Goal: Task Accomplishment & Management: Manage account settings

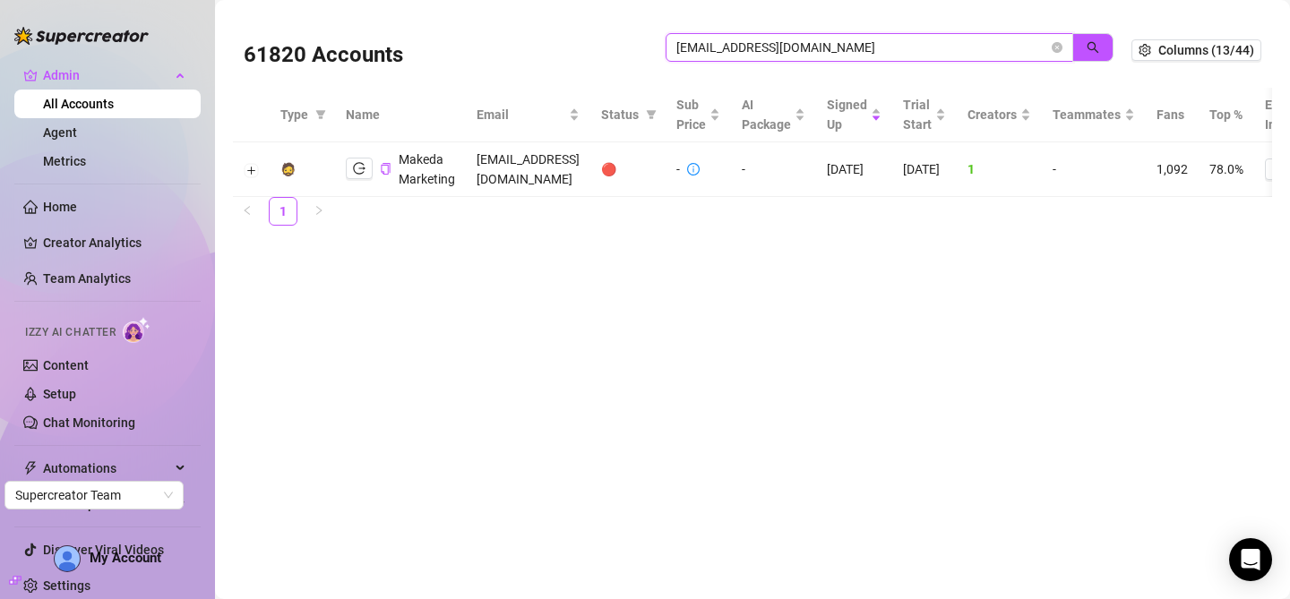
click at [942, 49] on input "makedamarketing@gmail.com" at bounding box center [862, 48] width 372 height 20
paste input "zeravanygref"
type input "[EMAIL_ADDRESS][DOMAIN_NAME]"
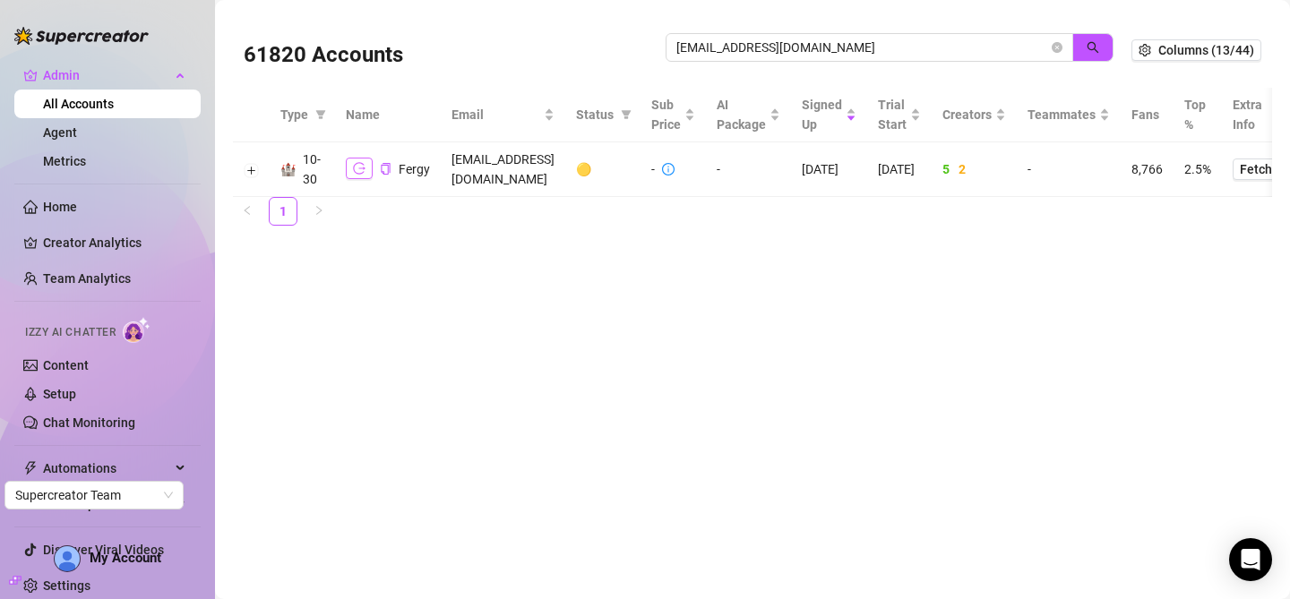
click at [357, 168] on icon "logout" at bounding box center [359, 168] width 13 height 13
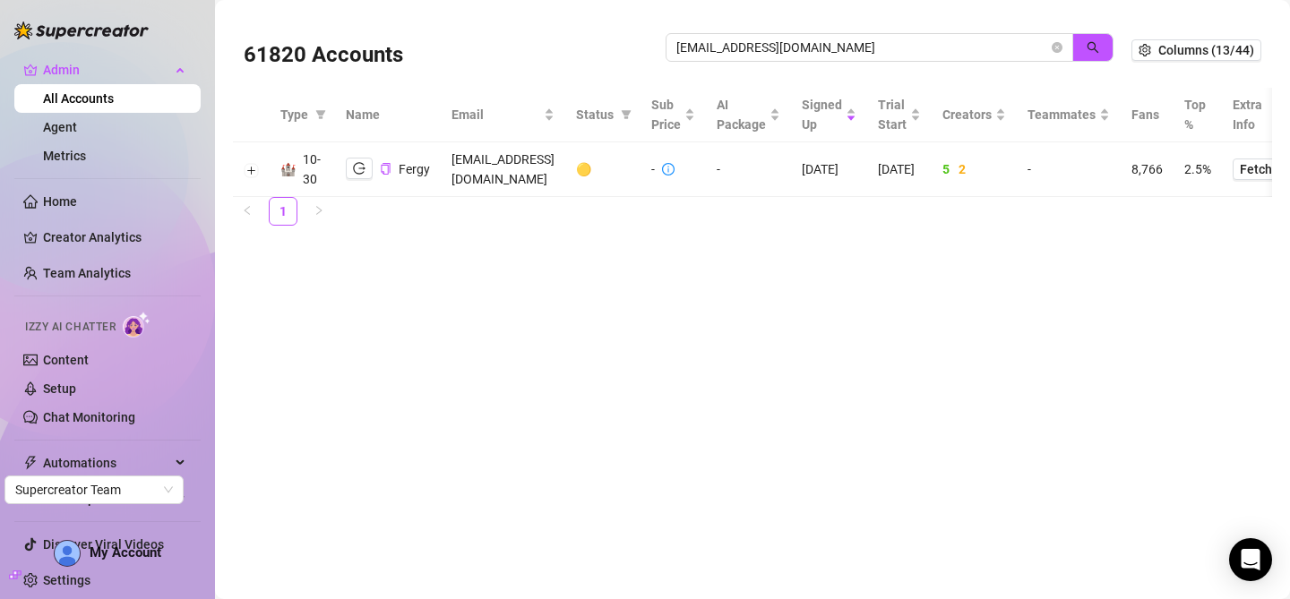
scroll to position [8, 0]
click at [245, 166] on button "Expand row" at bounding box center [252, 170] width 14 height 14
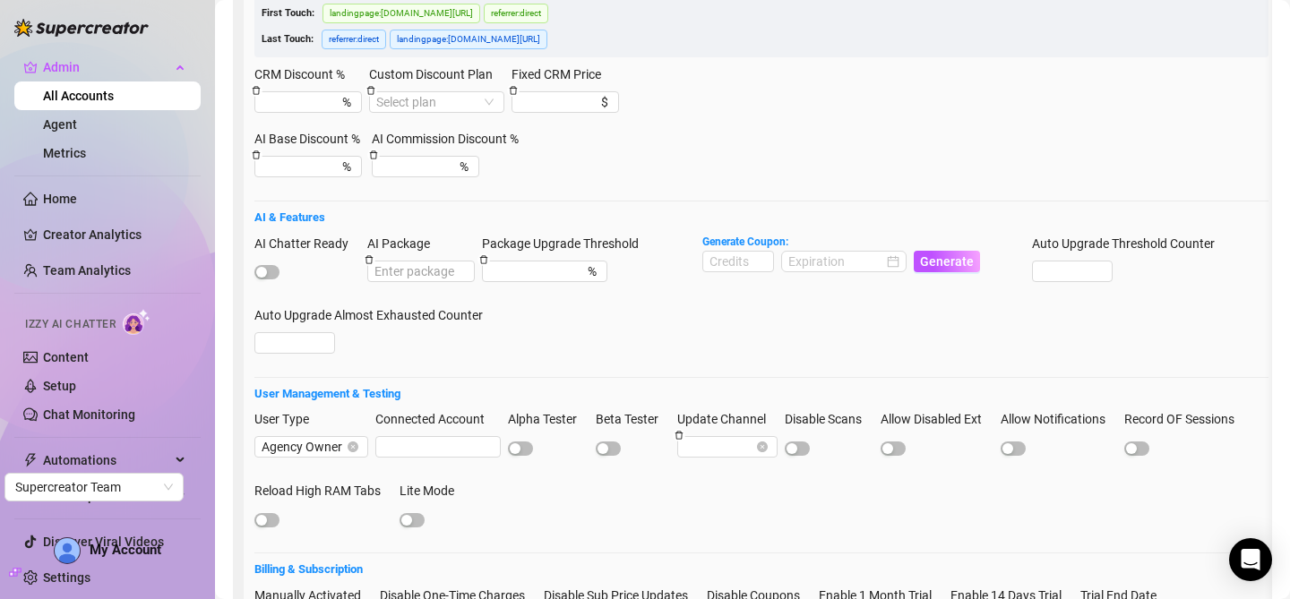
scroll to position [505, 0]
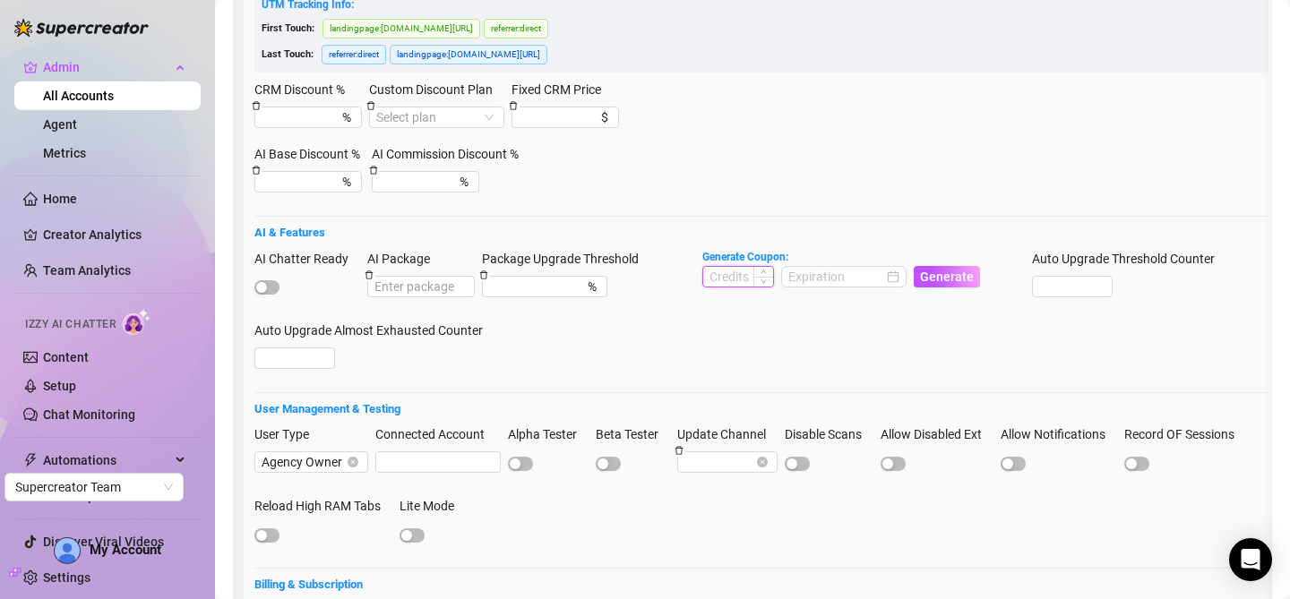
click at [754, 280] on input at bounding box center [738, 277] width 70 height 20
type input "1000"
click at [851, 282] on input at bounding box center [835, 277] width 95 height 20
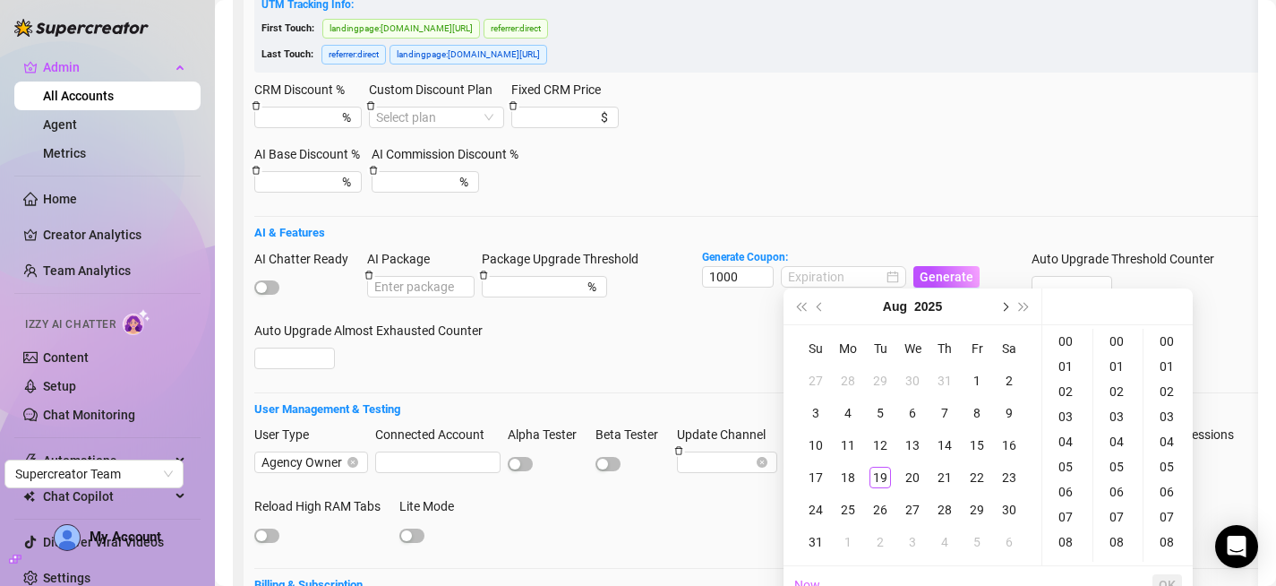
click at [1006, 309] on button "Next month (PageDown)" at bounding box center [1004, 306] width 20 height 36
click at [872, 502] on div "30" at bounding box center [880, 509] width 21 height 21
type input "[DATE] 00:00:00"
click at [1164, 580] on span "OK" at bounding box center [1167, 585] width 17 height 14
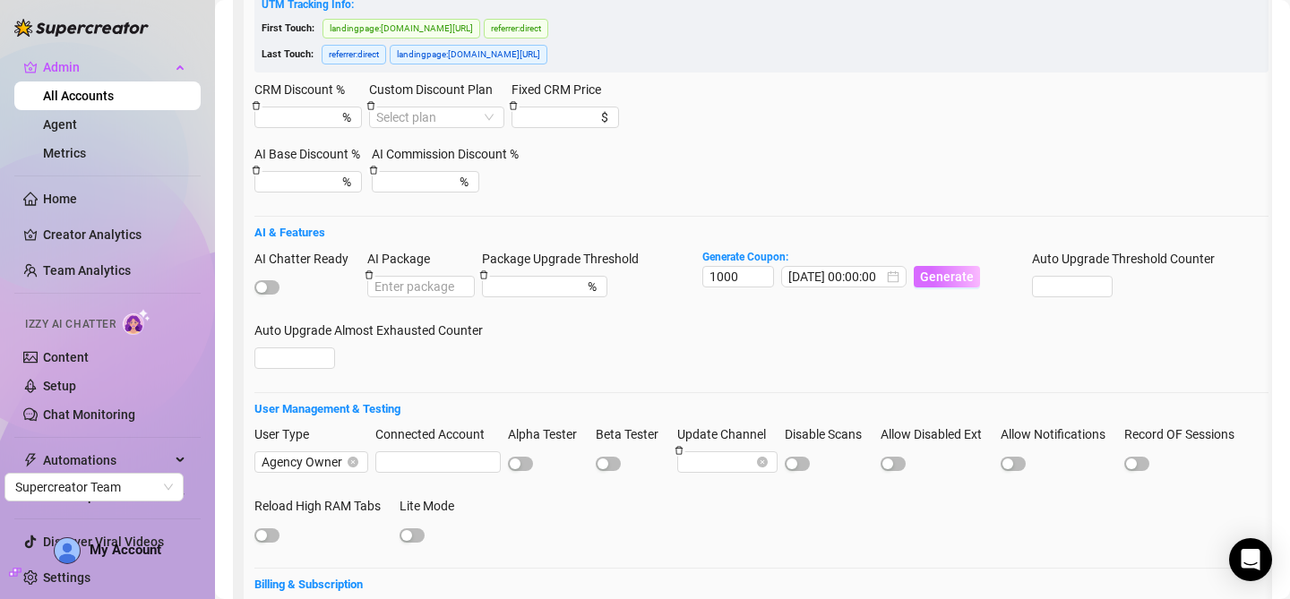
click at [937, 270] on span "Generate" at bounding box center [947, 277] width 54 height 14
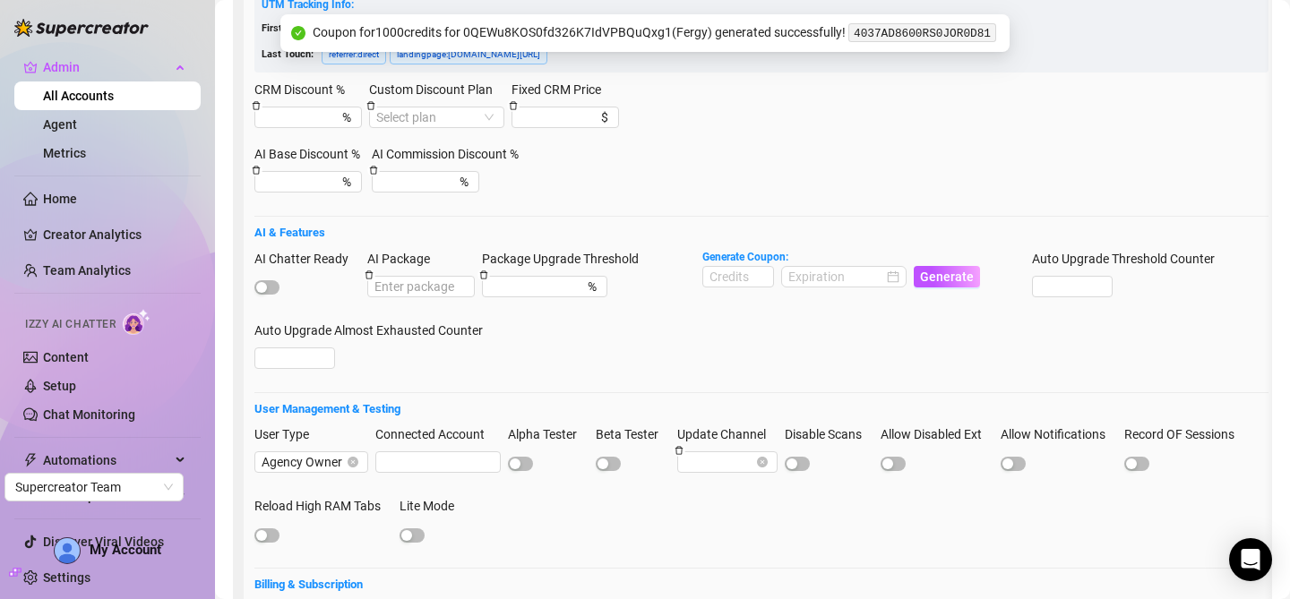
click at [955, 34] on code "4037AD8600RS0JOR0D81" at bounding box center [922, 32] width 148 height 19
copy code "4037AD8600RS0JOR0D81"
click at [639, 351] on div "AI Chatter Ready AI Package Package Upgrade Threshold % Generate Coupon: Genera…" at bounding box center [761, 317] width 1014 height 136
click at [265, 288] on div "button" at bounding box center [261, 287] width 11 height 11
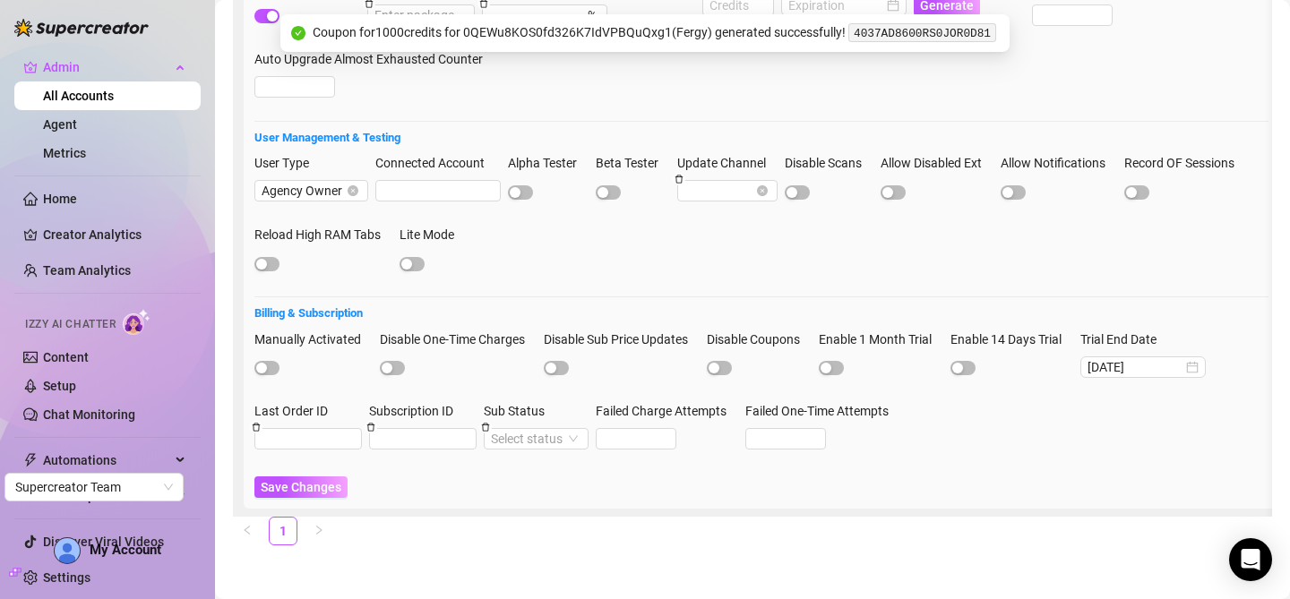
scroll to position [788, 0]
click at [311, 480] on span "Save Changes" at bounding box center [301, 487] width 81 height 14
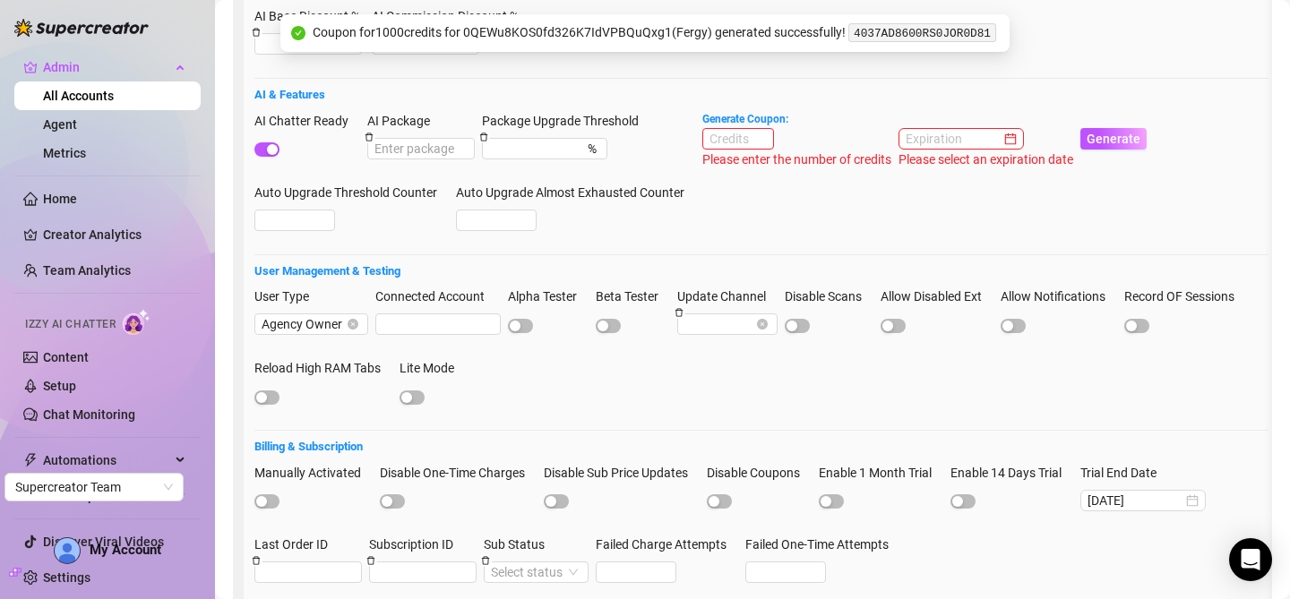
scroll to position [615, 0]
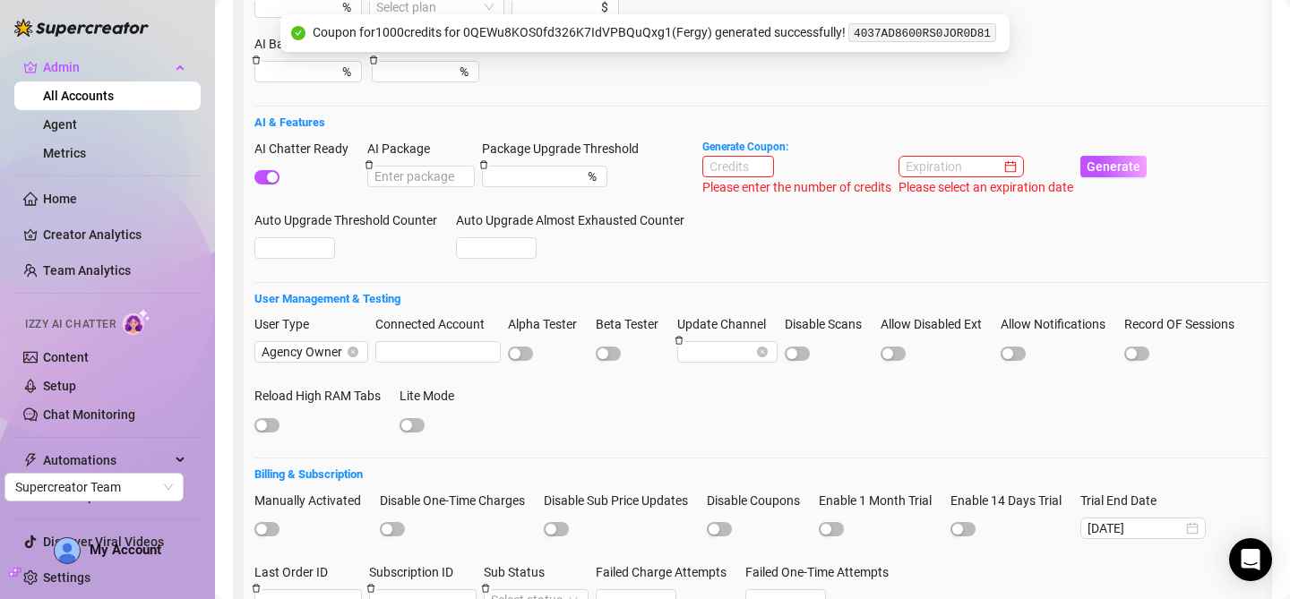
click at [853, 213] on div "AI Chatter Ready AI Package Package Upgrade Threshold % Generate Coupon: Please…" at bounding box center [761, 207] width 1014 height 136
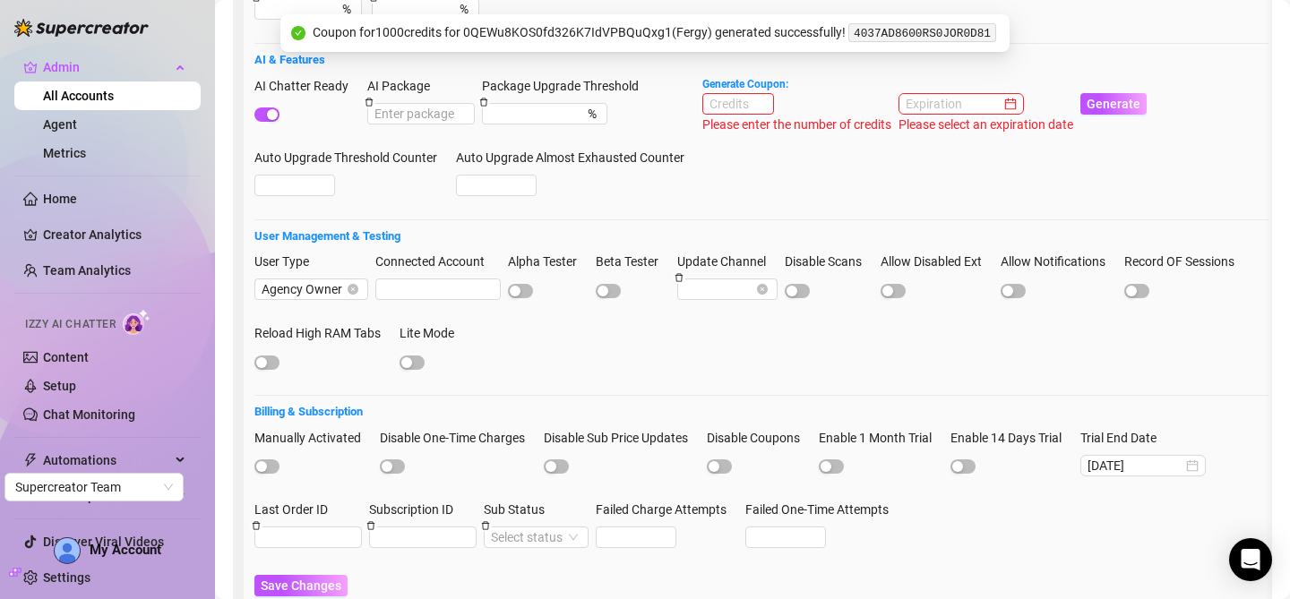
scroll to position [720, 0]
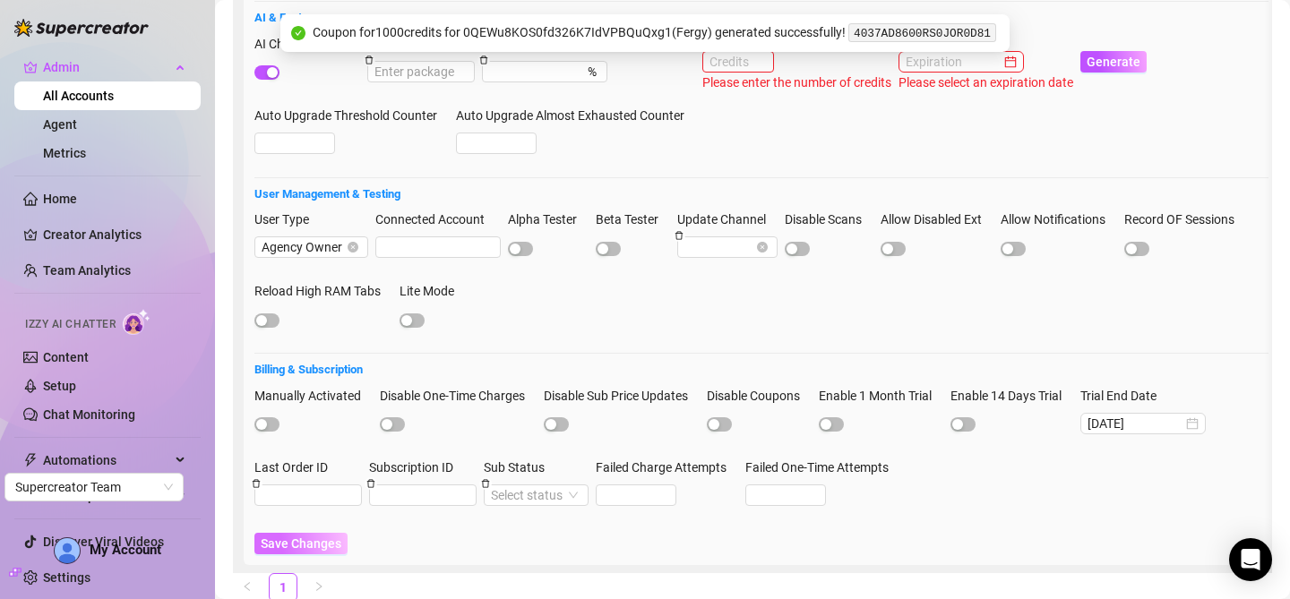
click at [313, 537] on span "Save Changes" at bounding box center [301, 544] width 81 height 14
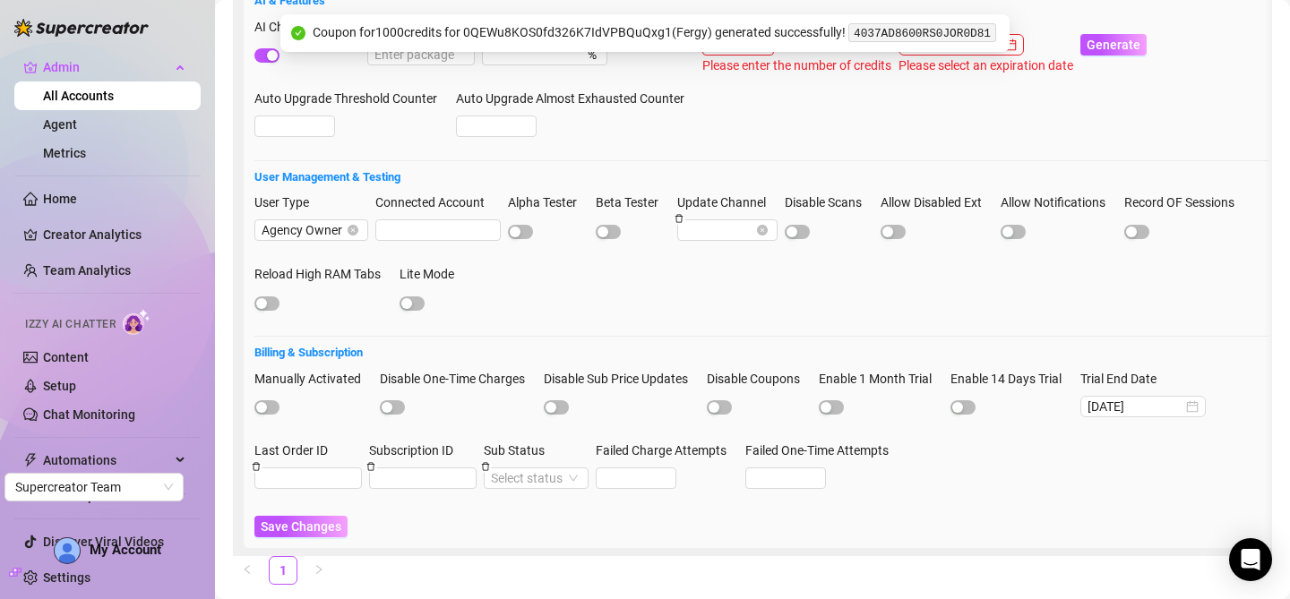
scroll to position [0, 0]
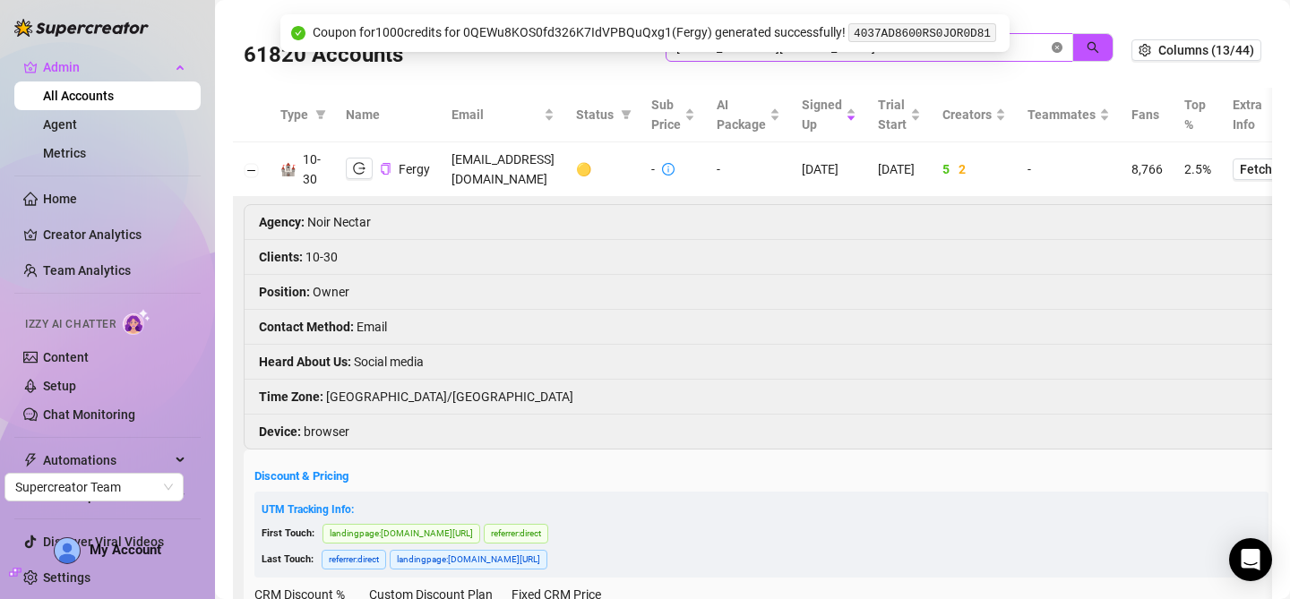
click at [1052, 44] on icon "close-circle" at bounding box center [1057, 47] width 11 height 11
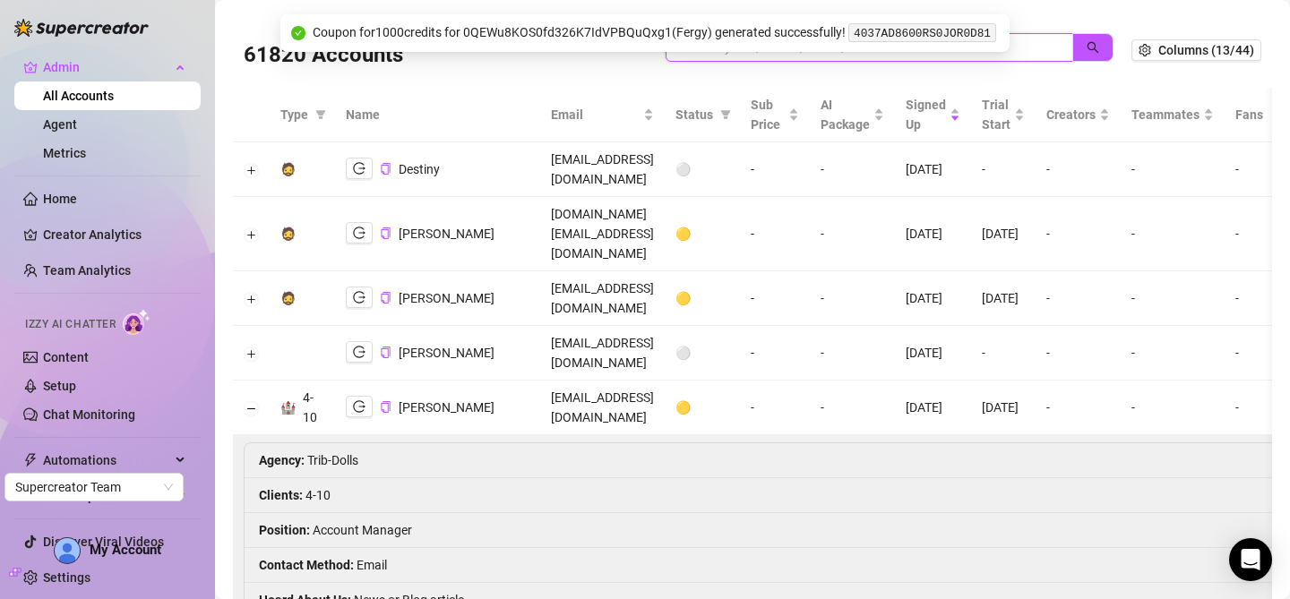
click at [1026, 49] on input "search" at bounding box center [862, 48] width 372 height 20
paste input "4037AD8600RS0JOR0D81"
click at [1086, 47] on icon "search" at bounding box center [1092, 47] width 13 height 13
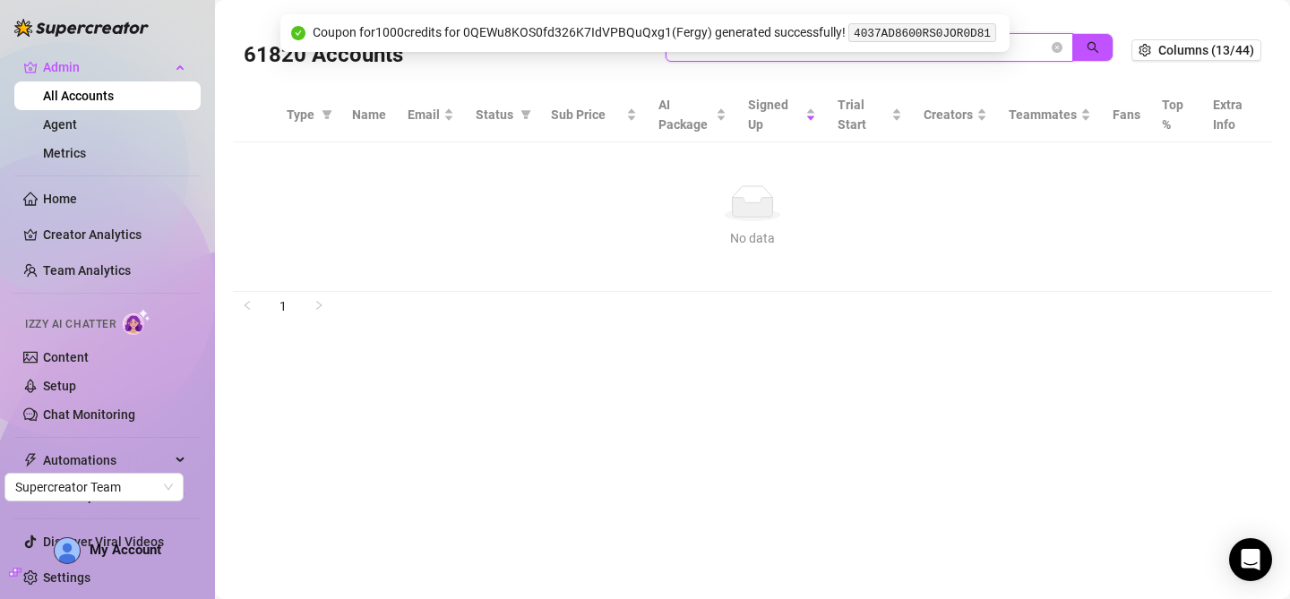
type input "4037AD8600RS0JOR0D81"
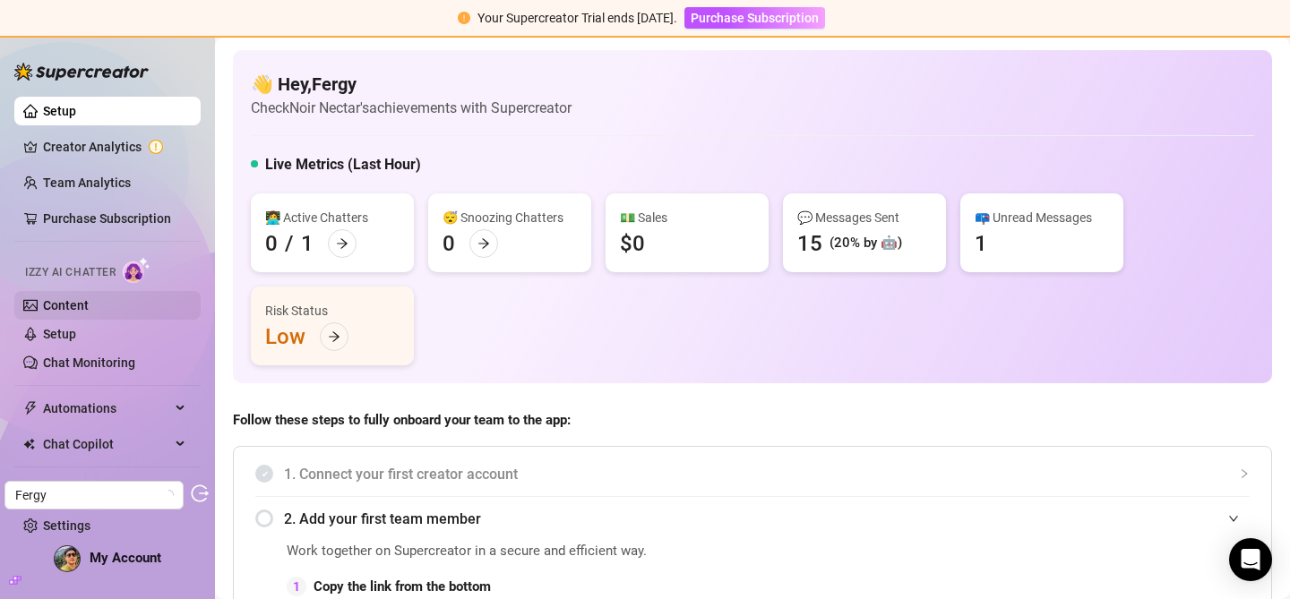
click at [89, 303] on link "Content" at bounding box center [66, 305] width 46 height 14
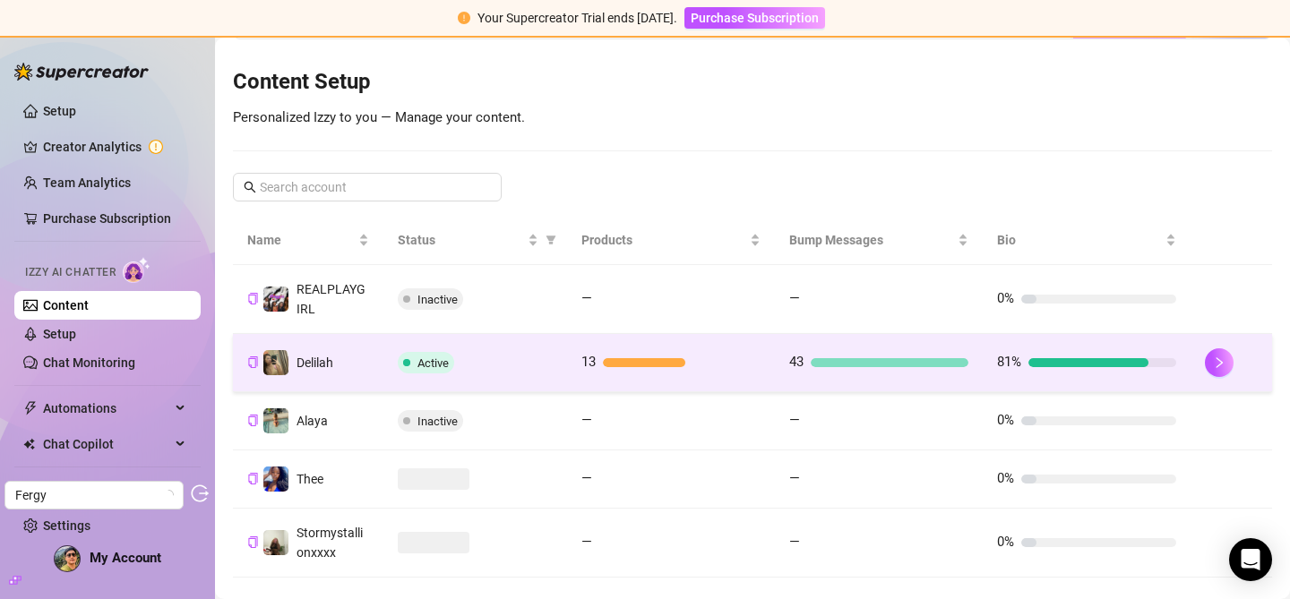
scroll to position [202, 0]
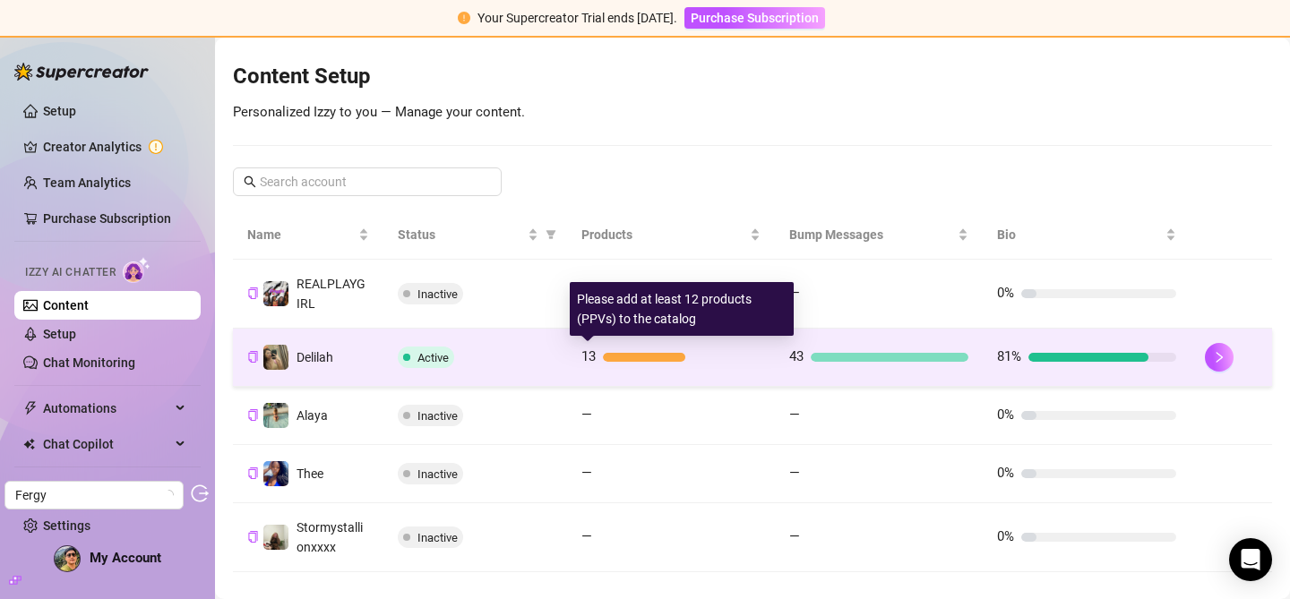
click at [731, 358] on div at bounding box center [682, 357] width 158 height 9
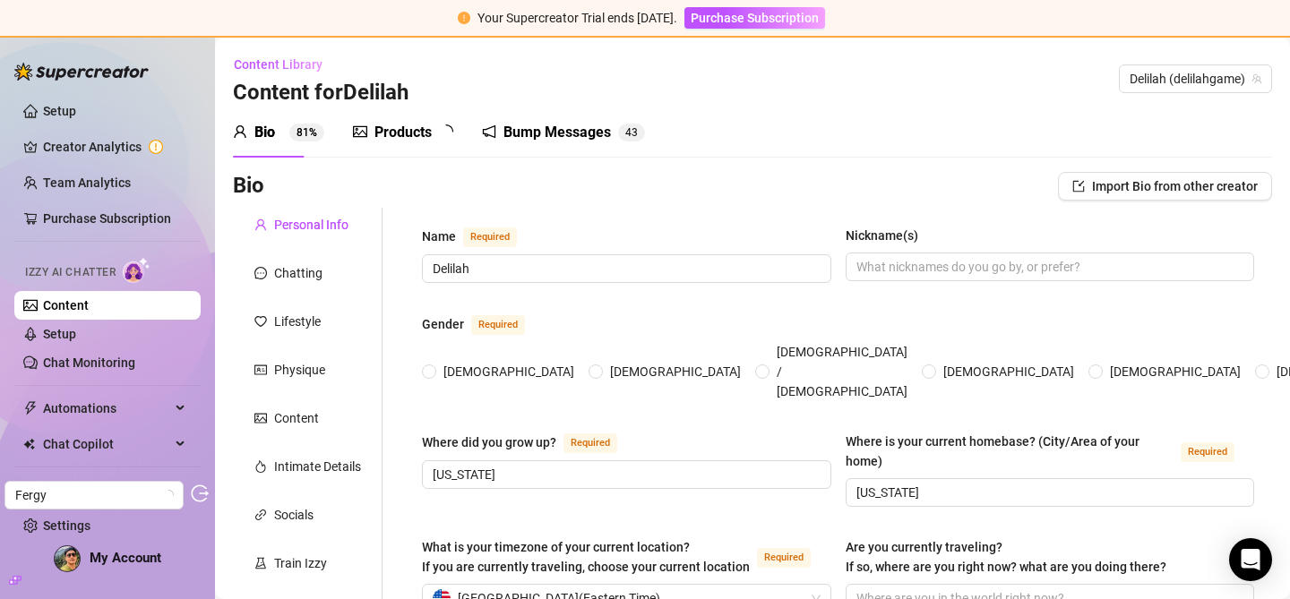
radio input "true"
checkbox input "true"
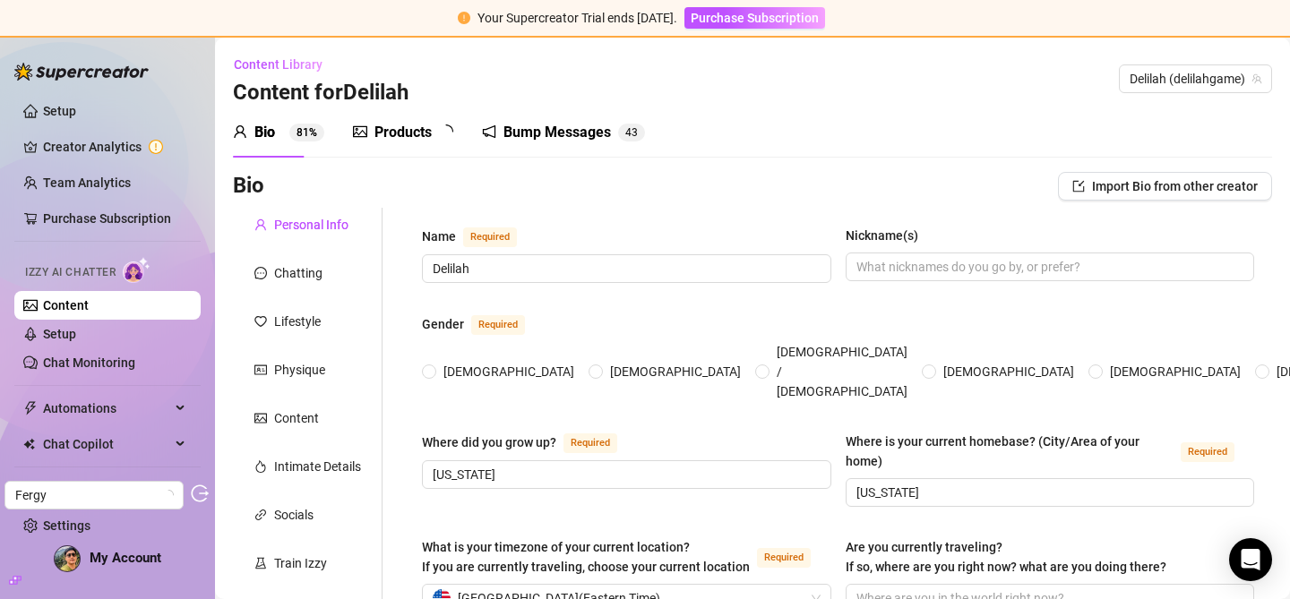
checkbox input "true"
type input "August 13th, 2000"
click at [322, 416] on div "Content" at bounding box center [308, 418] width 150 height 34
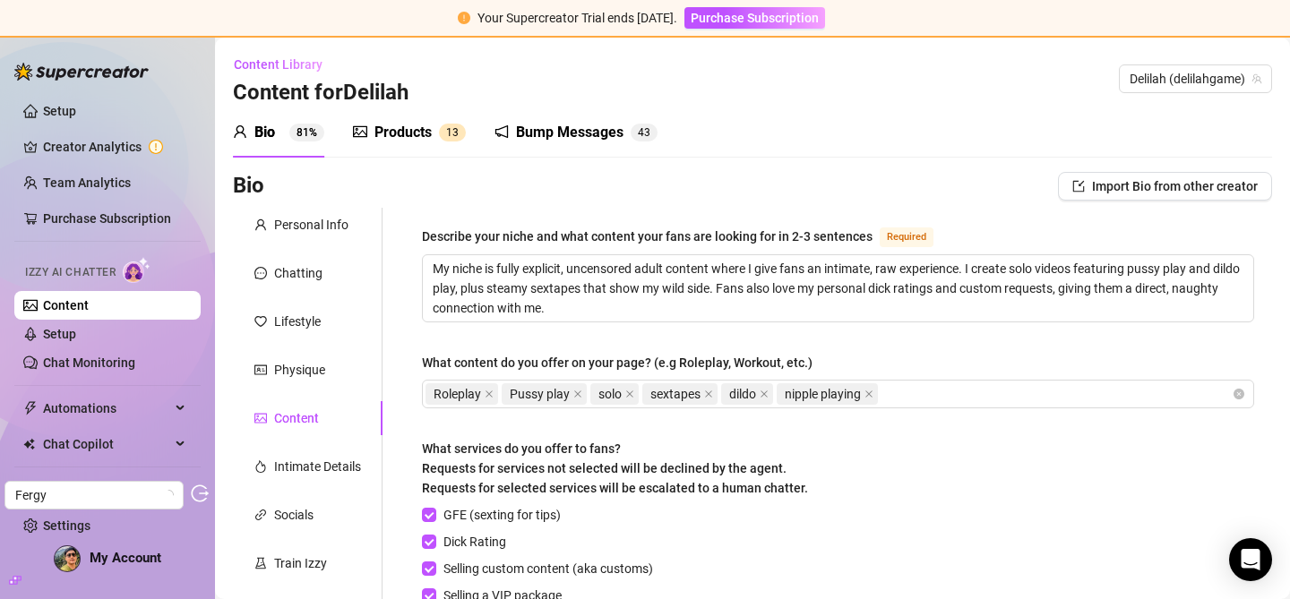
click at [415, 135] on div "Products" at bounding box center [402, 132] width 57 height 21
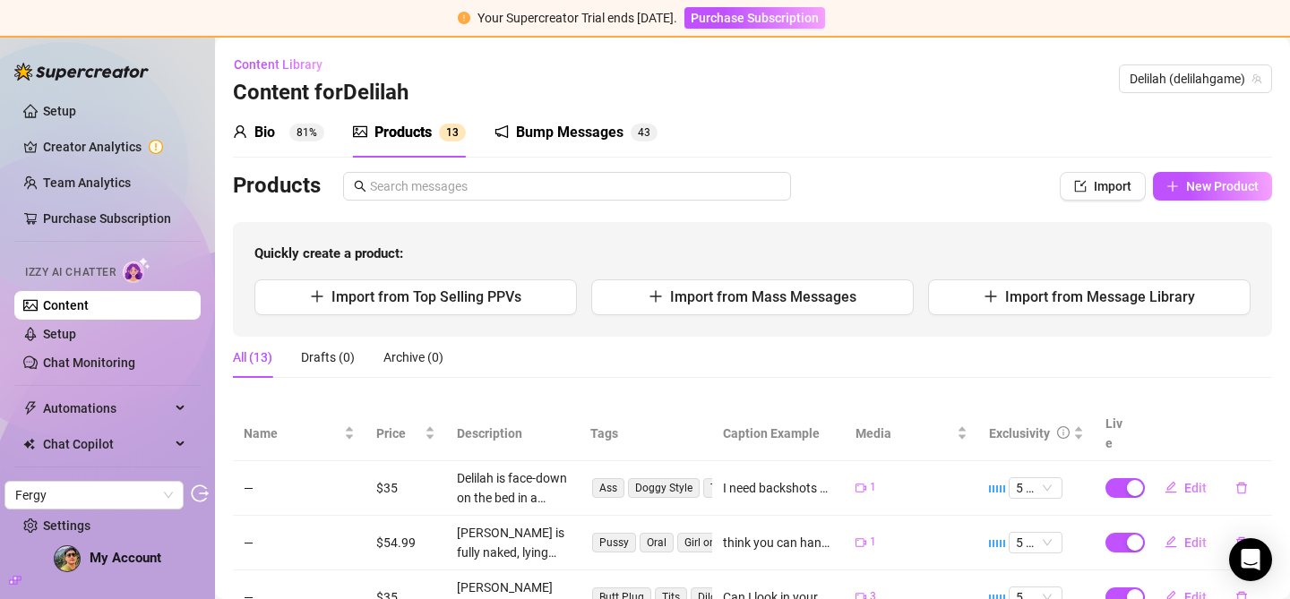
click at [262, 141] on div "Bio" at bounding box center [264, 132] width 21 height 21
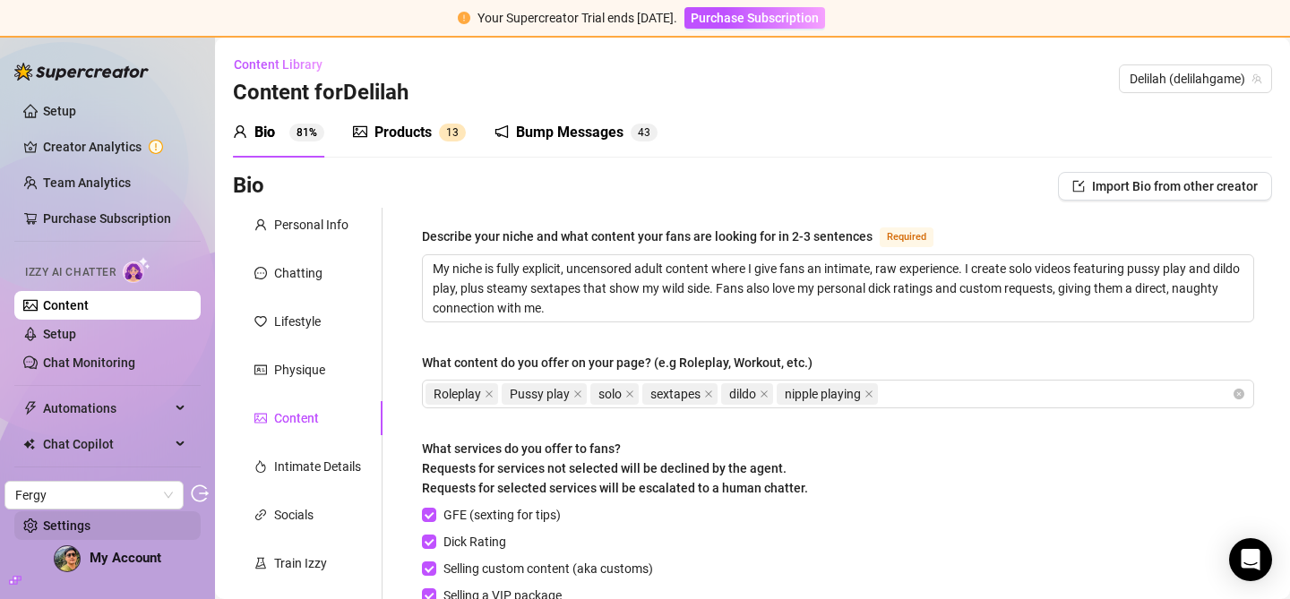
click at [90, 523] on link "Settings" at bounding box center [66, 526] width 47 height 14
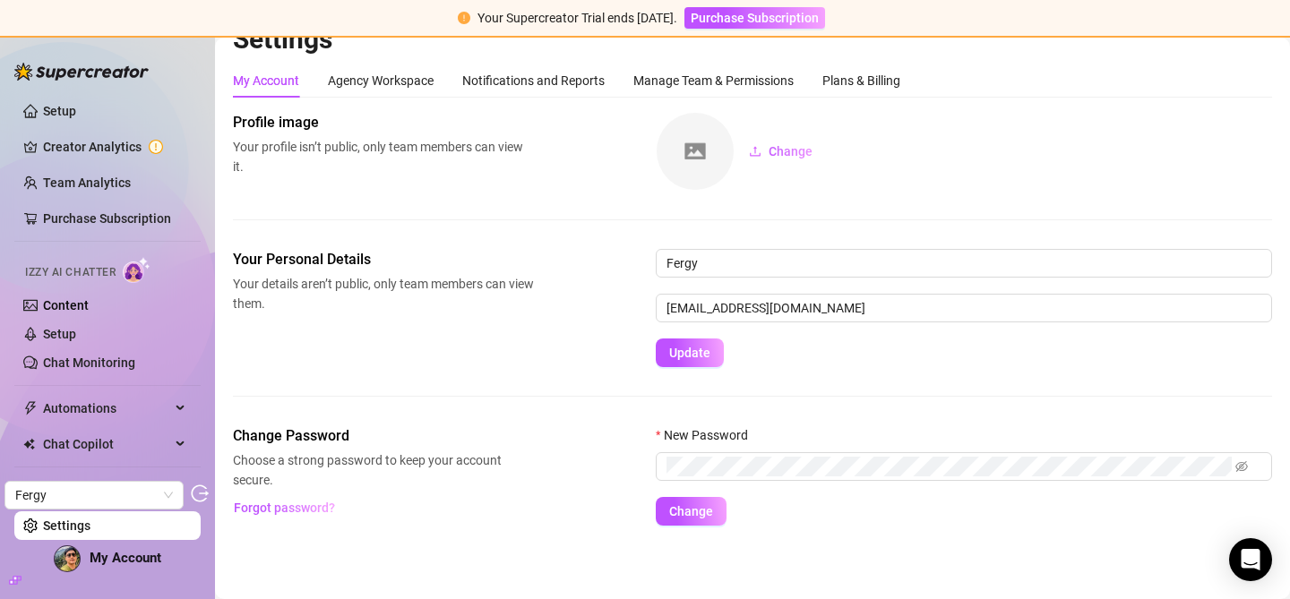
scroll to position [30, 0]
click at [863, 81] on div "Plans & Billing" at bounding box center [861, 79] width 78 height 20
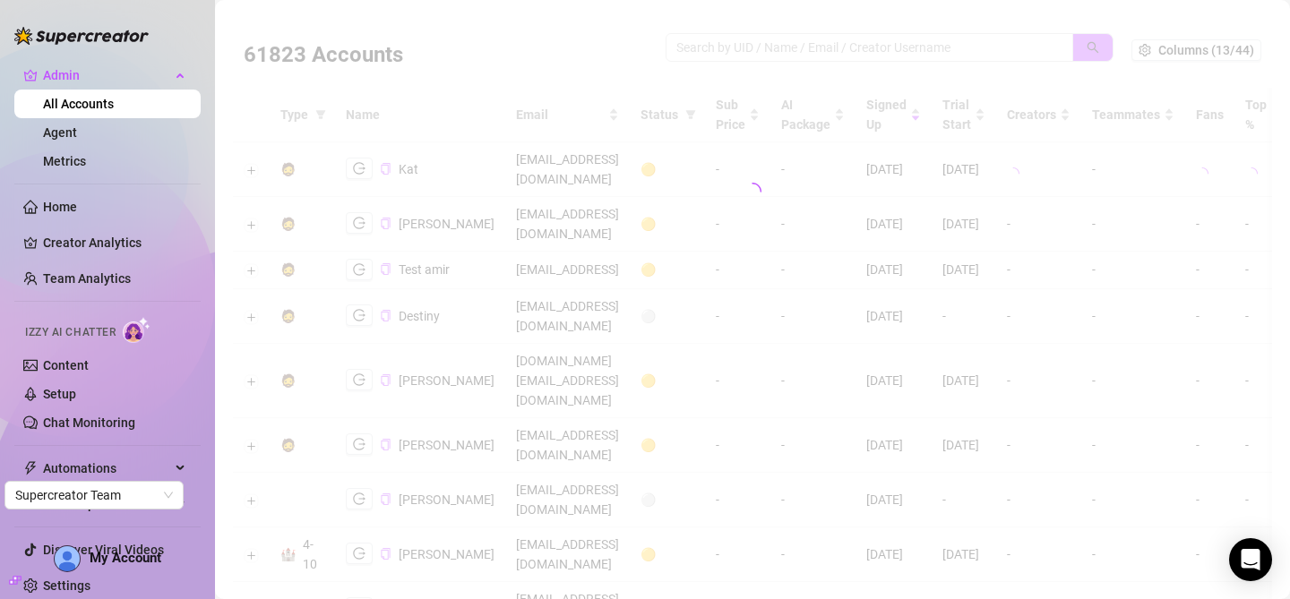
click at [758, 46] on div at bounding box center [752, 192] width 1039 height 358
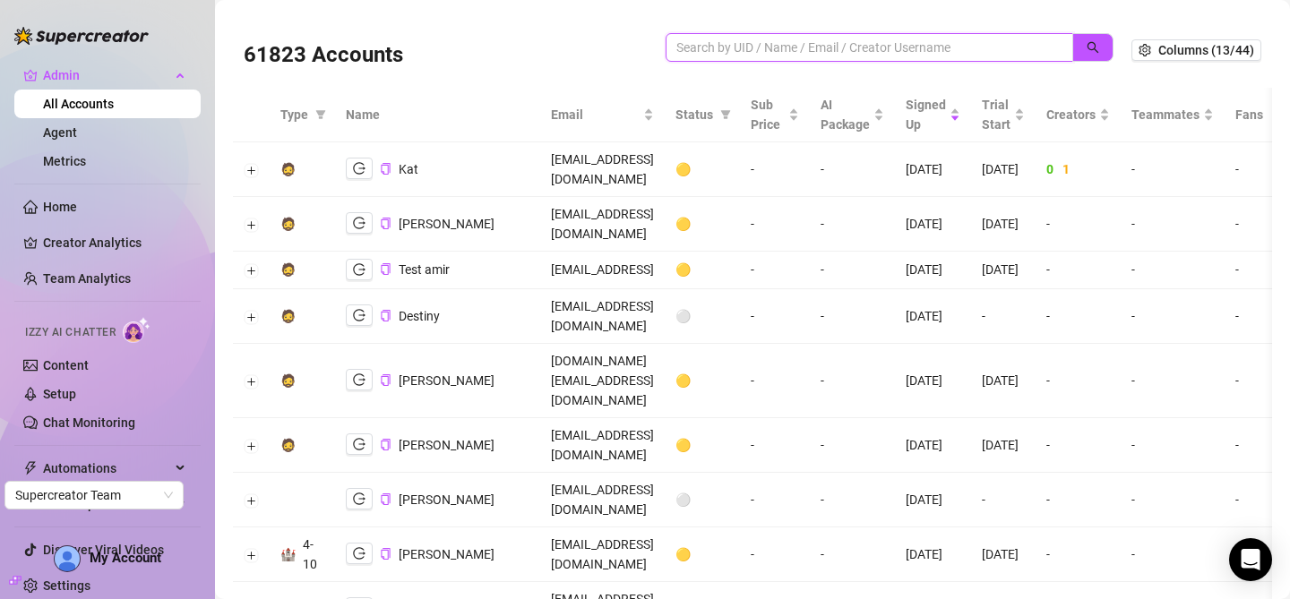
click at [735, 47] on input "search" at bounding box center [862, 48] width 372 height 20
paste input "[EMAIL_ADDRESS][DOMAIN_NAME]"
click at [1072, 41] on button "button" at bounding box center [1092, 47] width 41 height 29
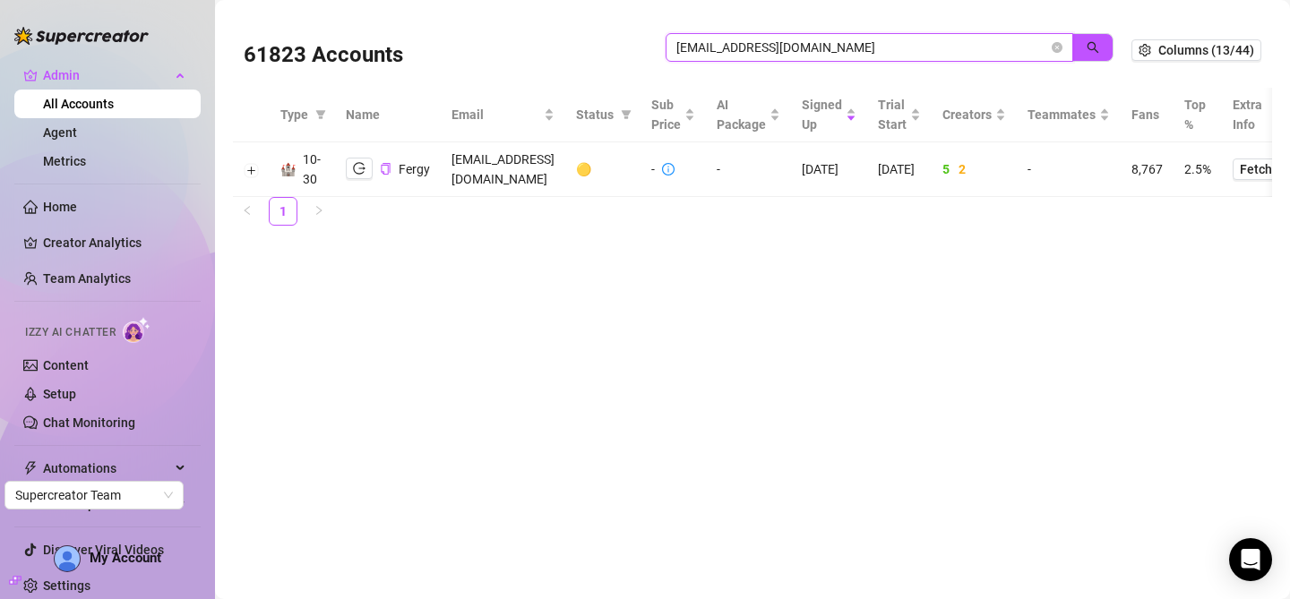
type input "[EMAIL_ADDRESS][DOMAIN_NAME]"
click at [253, 172] on button "Expand row" at bounding box center [252, 170] width 14 height 14
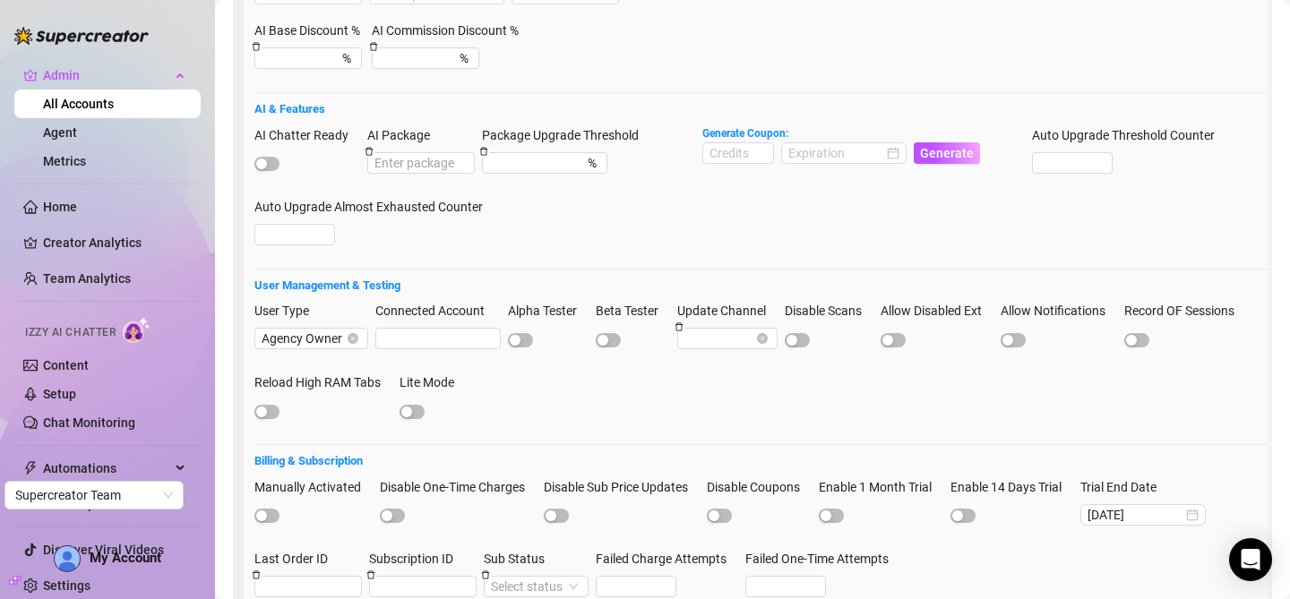
scroll to position [628, 0]
click at [269, 159] on span "button" at bounding box center [266, 165] width 25 height 14
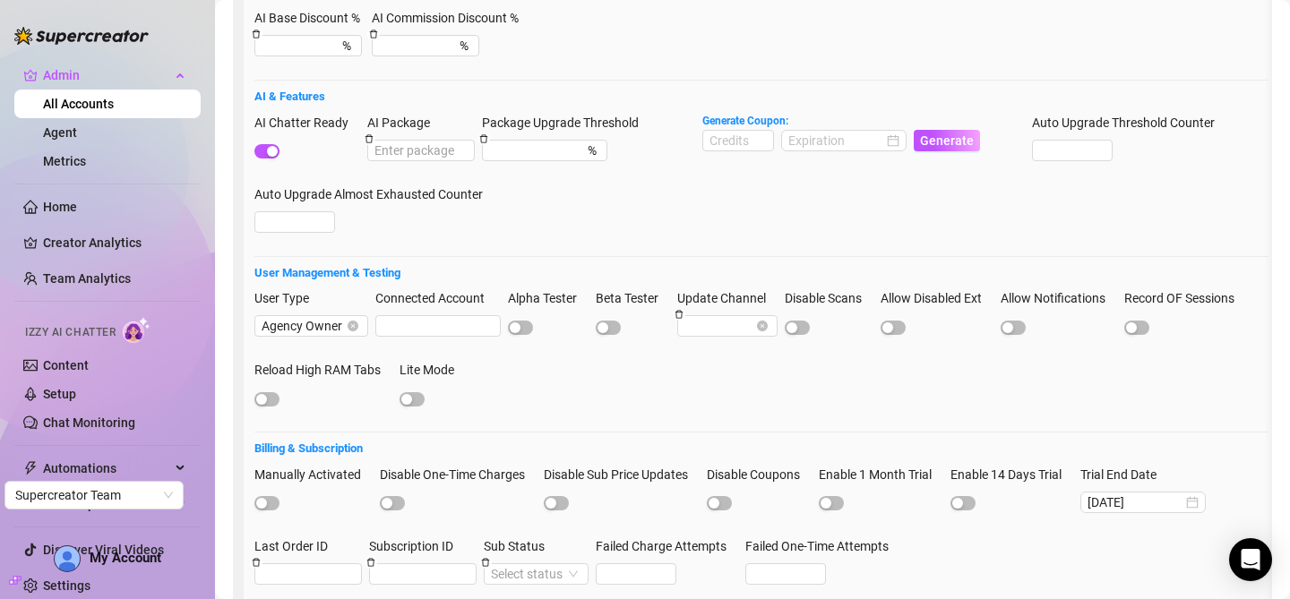
scroll to position [743, 0]
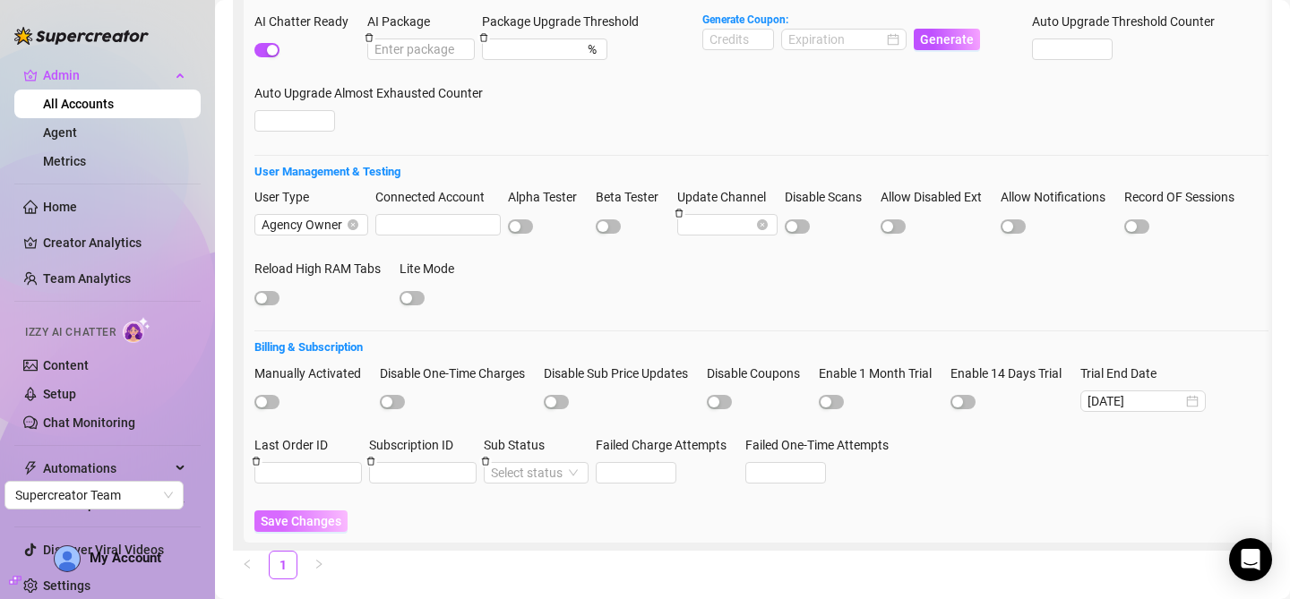
click at [308, 528] on button "Save Changes" at bounding box center [300, 521] width 93 height 21
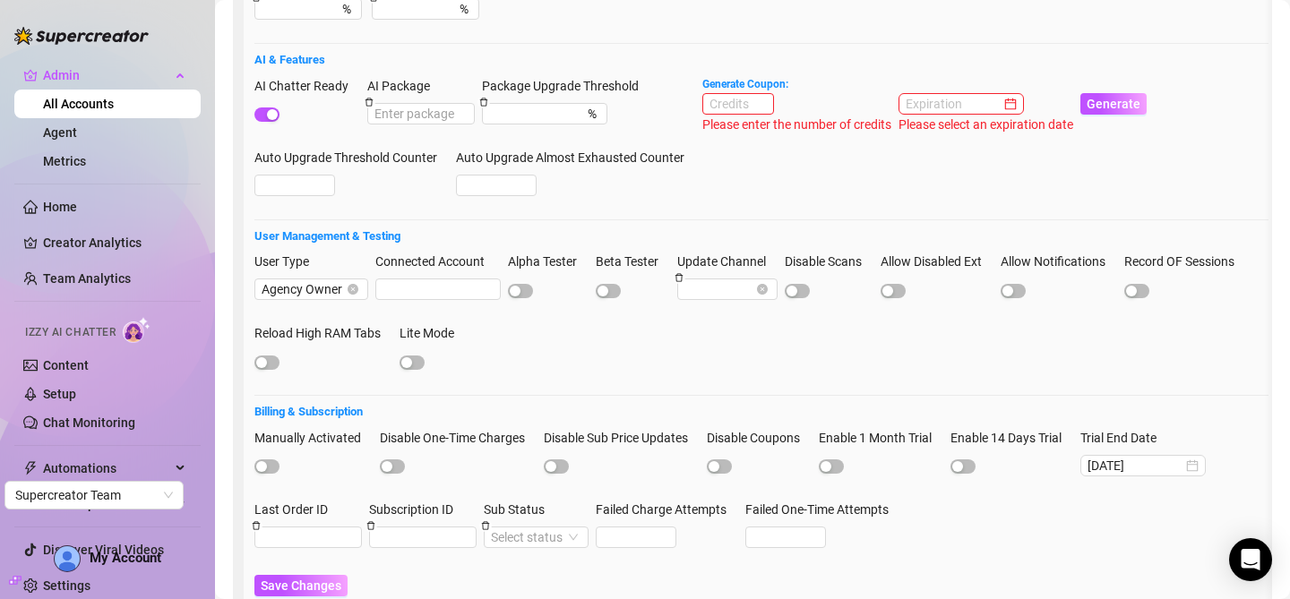
scroll to position [677, 0]
click at [726, 101] on input at bounding box center [738, 105] width 70 height 20
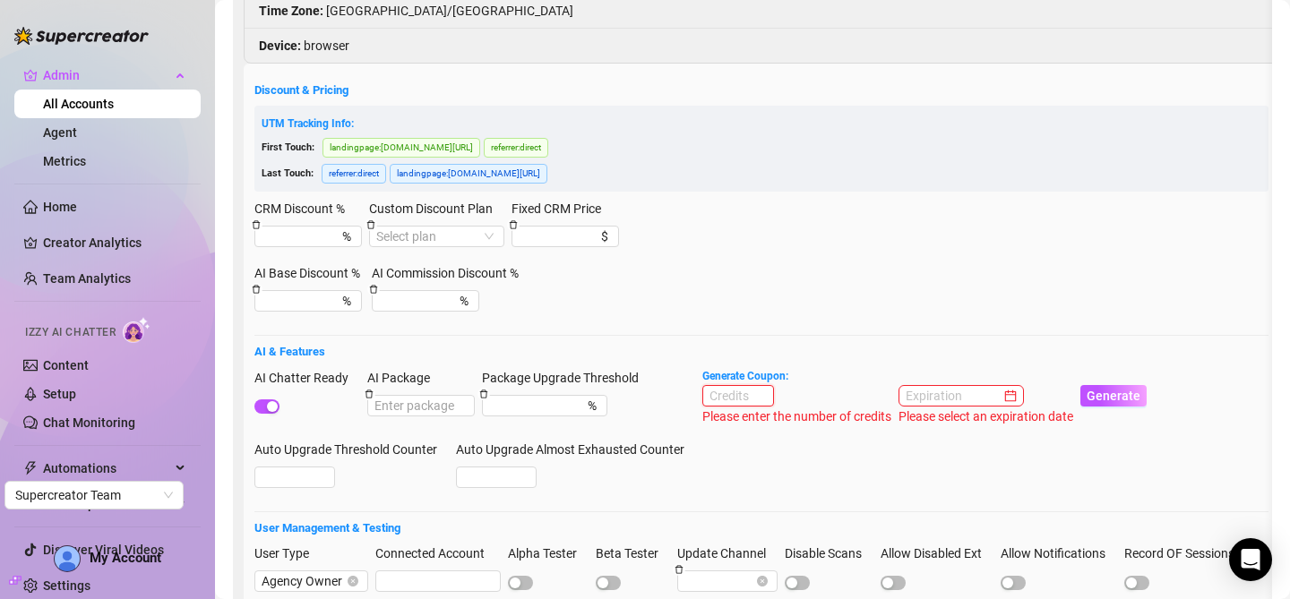
scroll to position [0, 0]
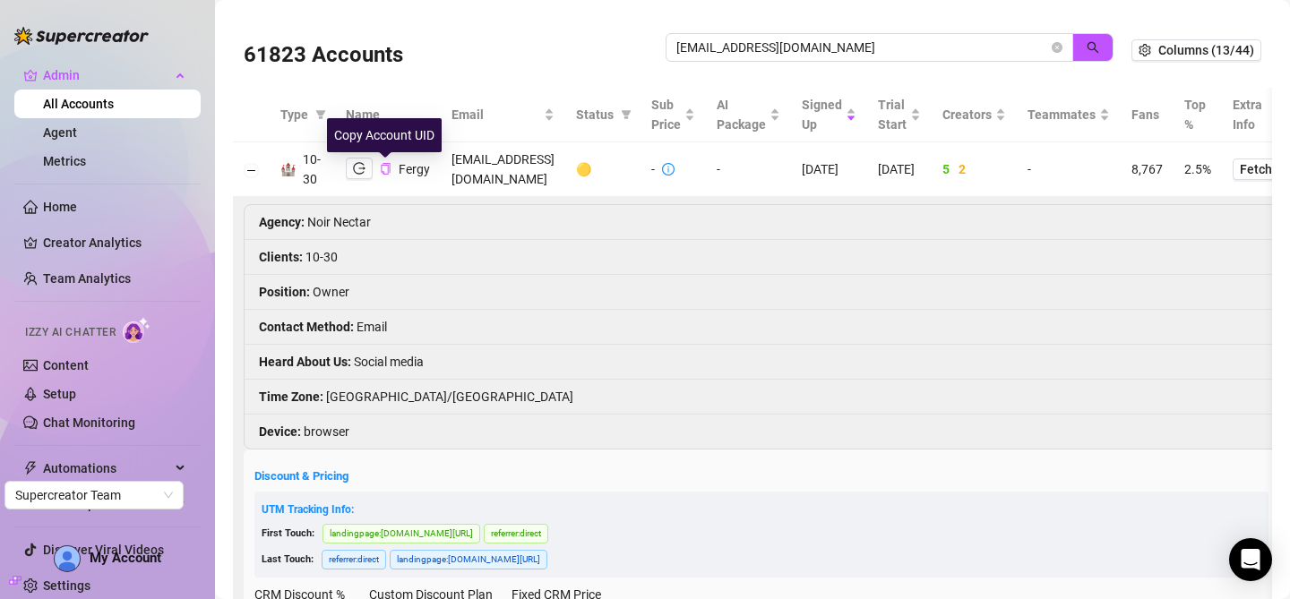
click at [386, 169] on icon "copy" at bounding box center [386, 169] width 12 height 12
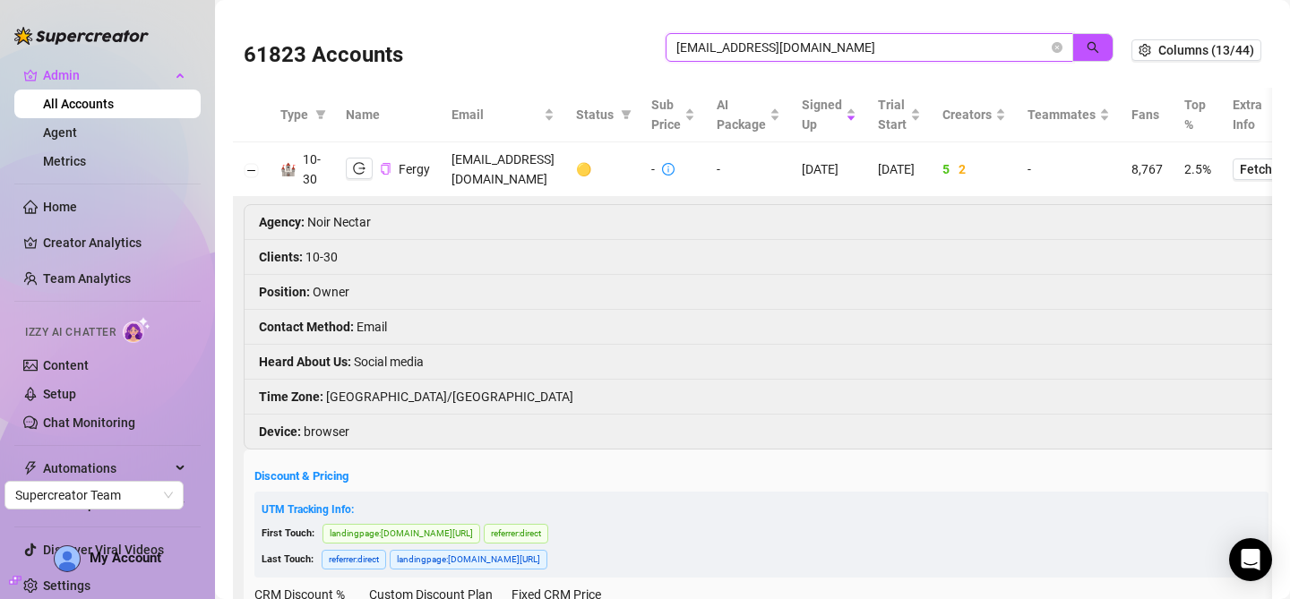
click at [747, 43] on input "[EMAIL_ADDRESS][DOMAIN_NAME]" at bounding box center [862, 48] width 372 height 20
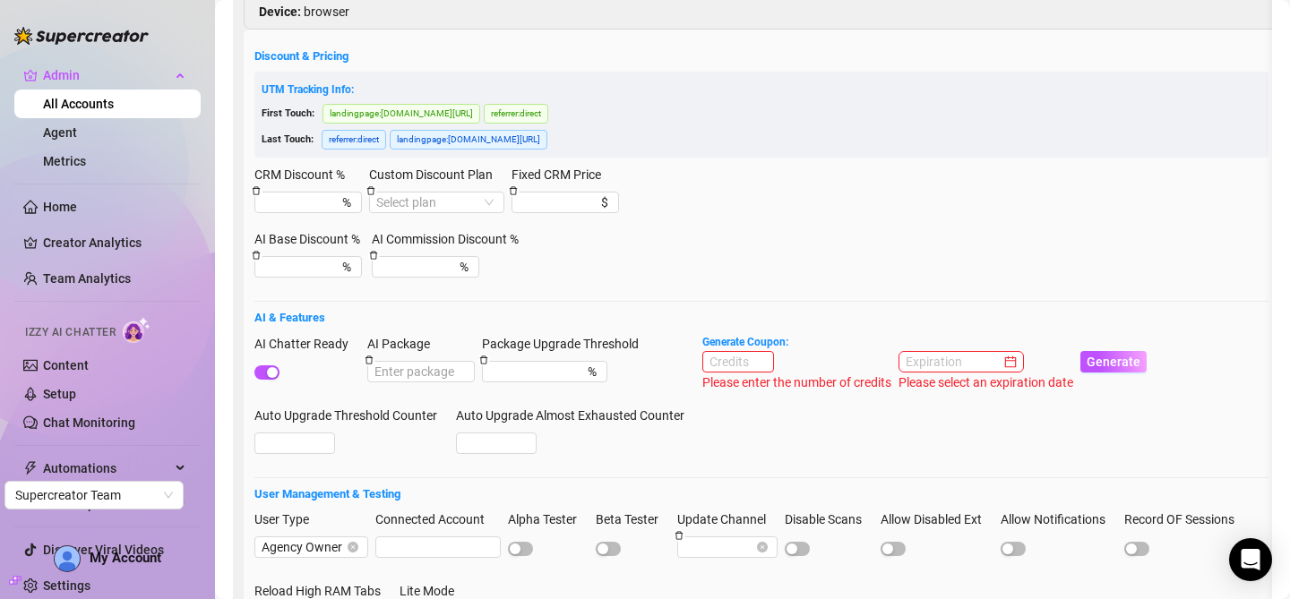
scroll to position [637, 0]
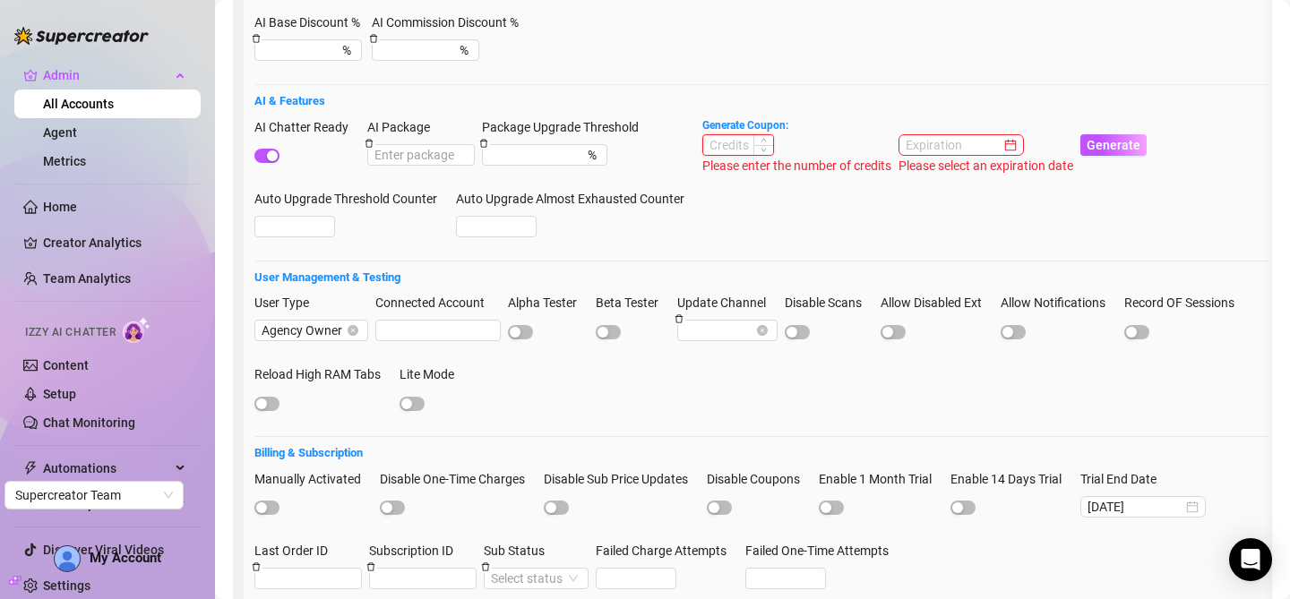
click at [722, 137] on input at bounding box center [738, 145] width 70 height 20
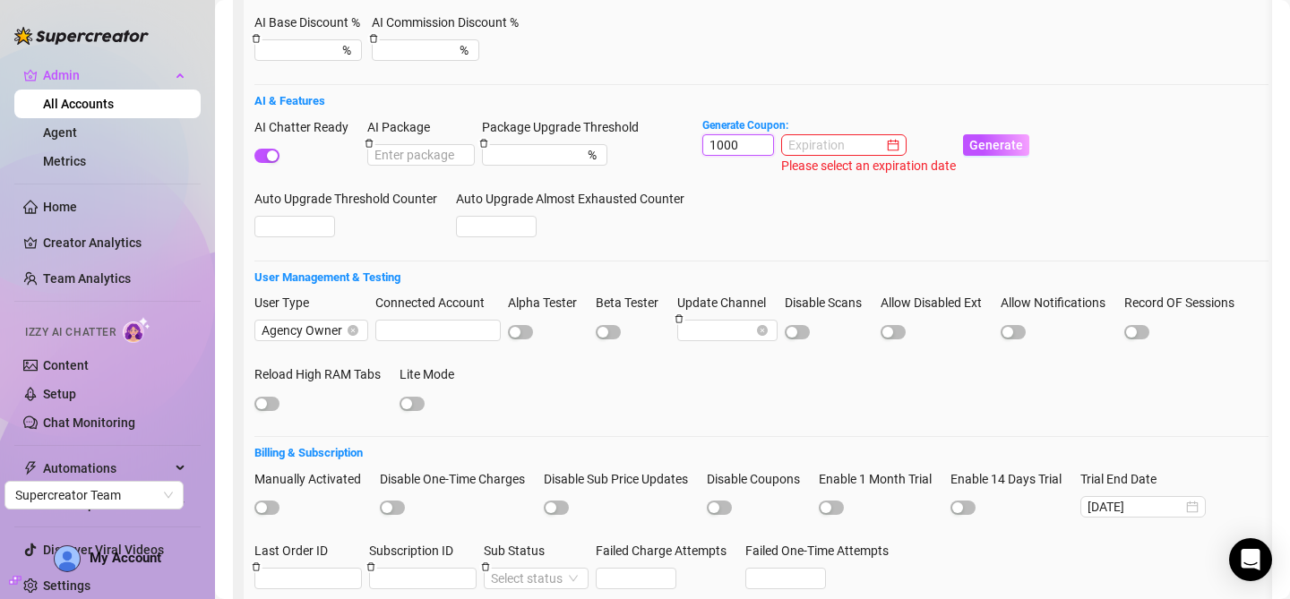
type input "1000"
click at [844, 134] on div at bounding box center [868, 144] width 175 height 21
click at [841, 148] on input at bounding box center [835, 145] width 95 height 20
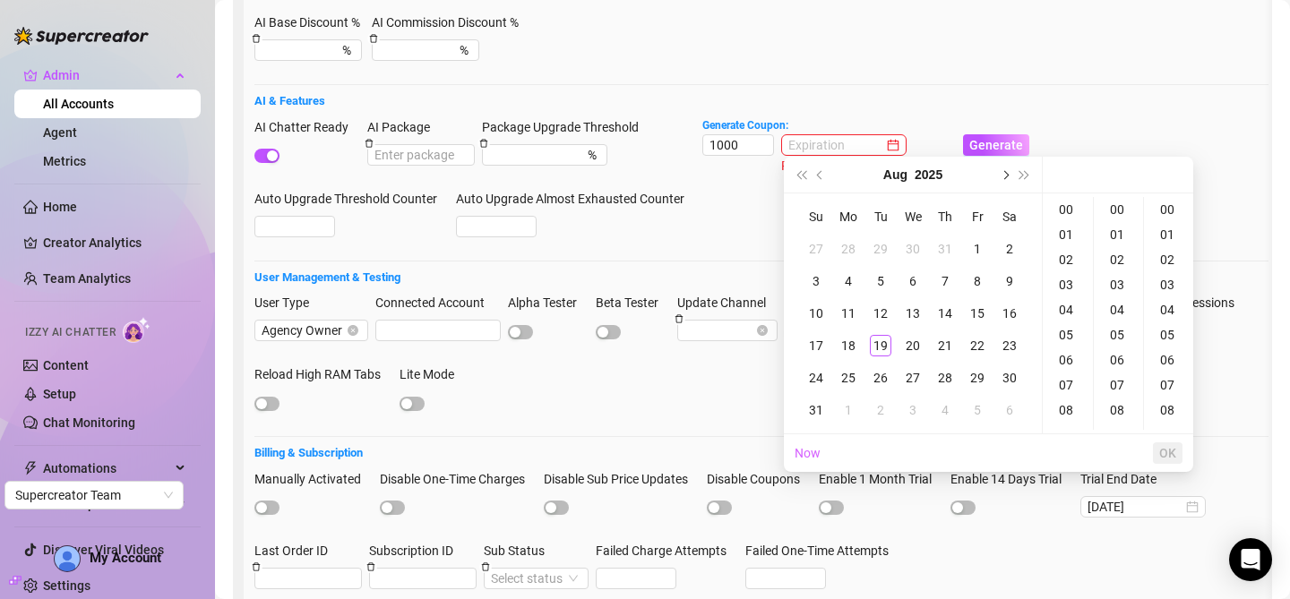
click at [1004, 167] on button "Next month (PageDown)" at bounding box center [1004, 175] width 20 height 36
click at [880, 365] on td "30" at bounding box center [880, 378] width 32 height 32
type input "[DATE] 00:00:00"
click at [908, 107] on h5 "AI & Features" at bounding box center [761, 101] width 1014 height 18
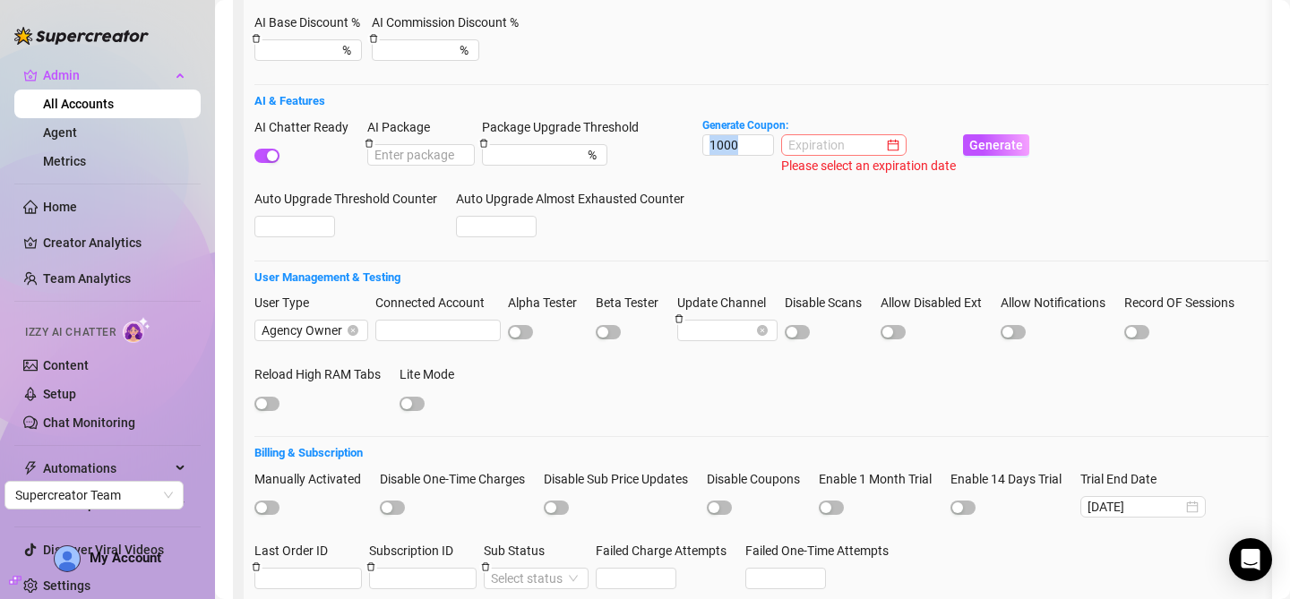
click at [854, 133] on div "Generate Coupon: 1000 Please select an expiration date Generate" at bounding box center [865, 146] width 327 height 58
click at [851, 145] on input at bounding box center [835, 145] width 95 height 20
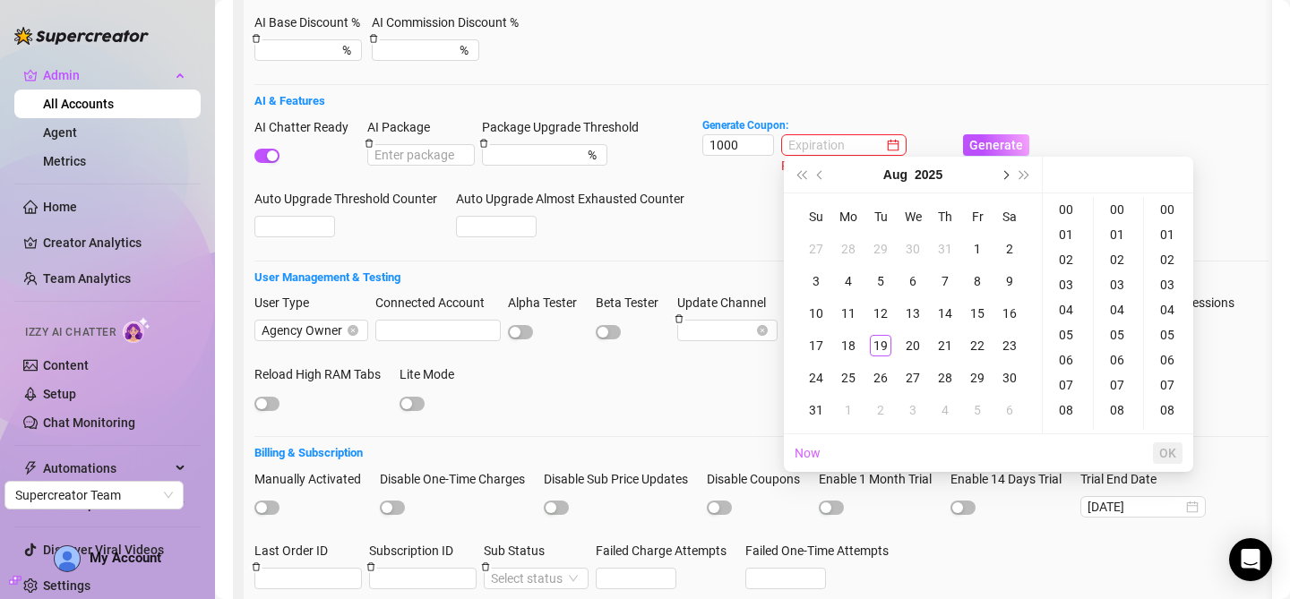
click at [1006, 175] on span "Next month (PageDown)" at bounding box center [1004, 174] width 9 height 9
click at [889, 379] on div "30" at bounding box center [880, 377] width 21 height 21
type input "[DATE] 00:00:00"
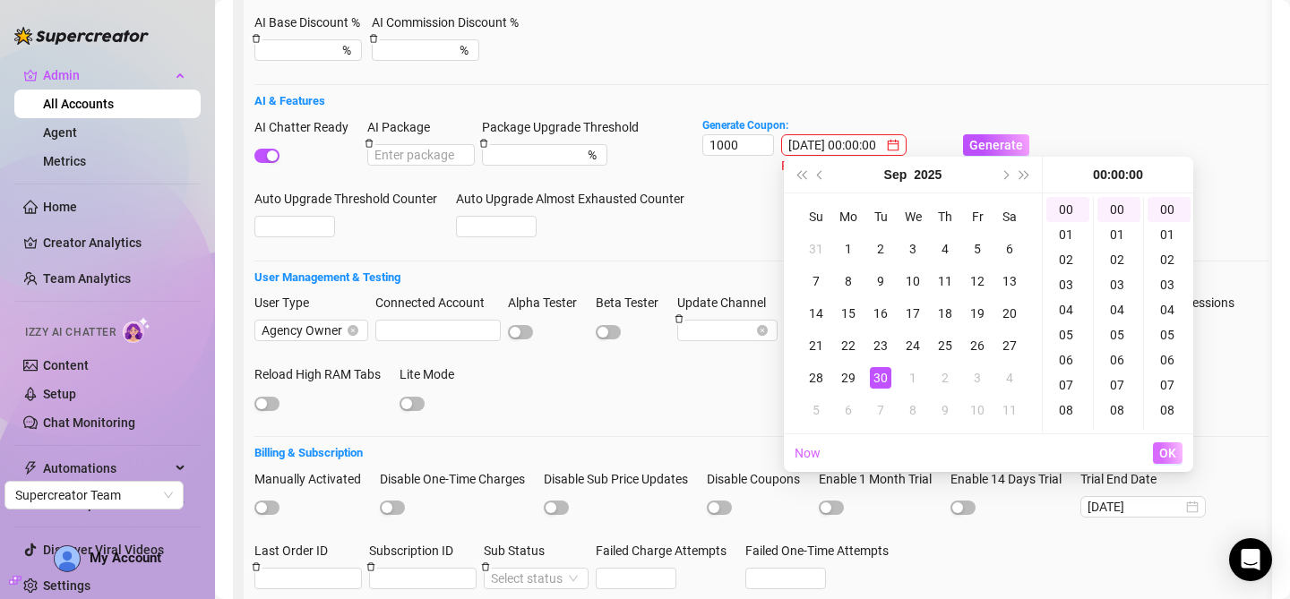
click at [1166, 446] on span "OK" at bounding box center [1167, 453] width 17 height 14
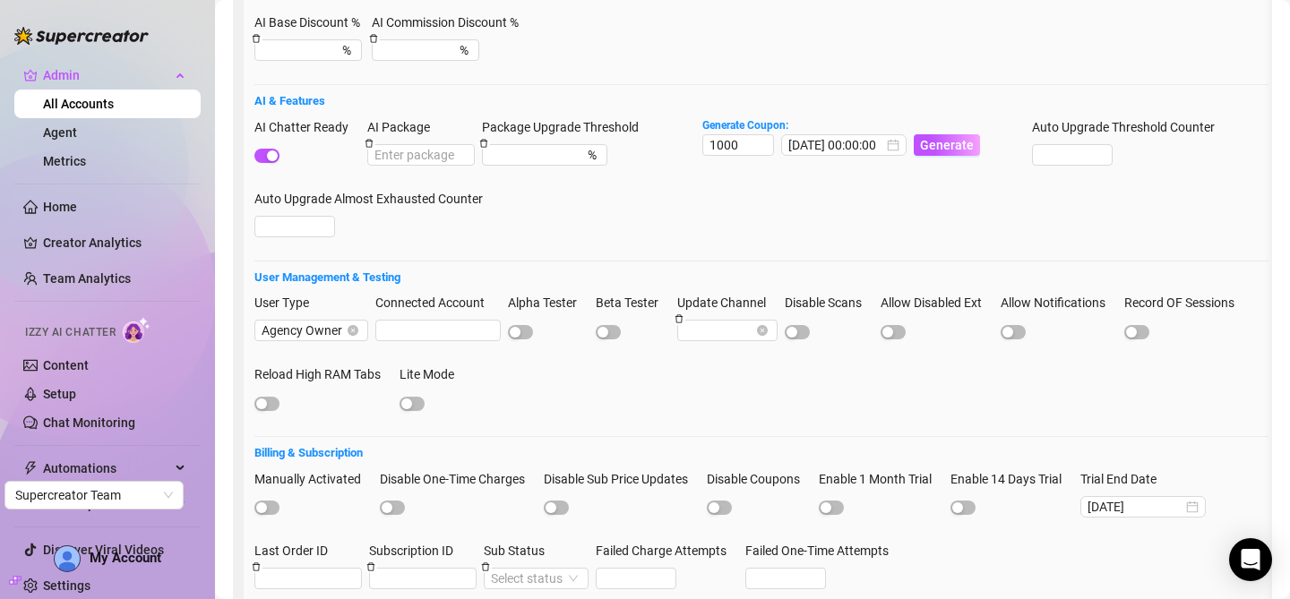
click at [785, 219] on div "AI Chatter Ready AI Package Package Upgrade Threshold % Generate Coupon: 1000 […" at bounding box center [761, 185] width 1014 height 136
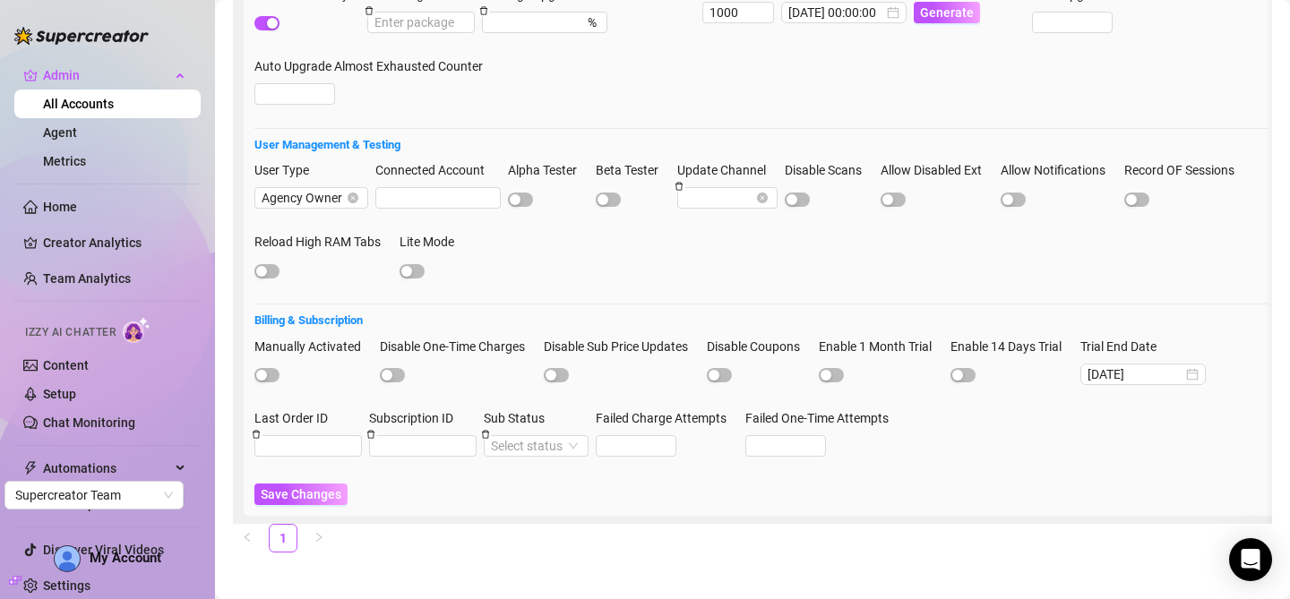
scroll to position [779, 0]
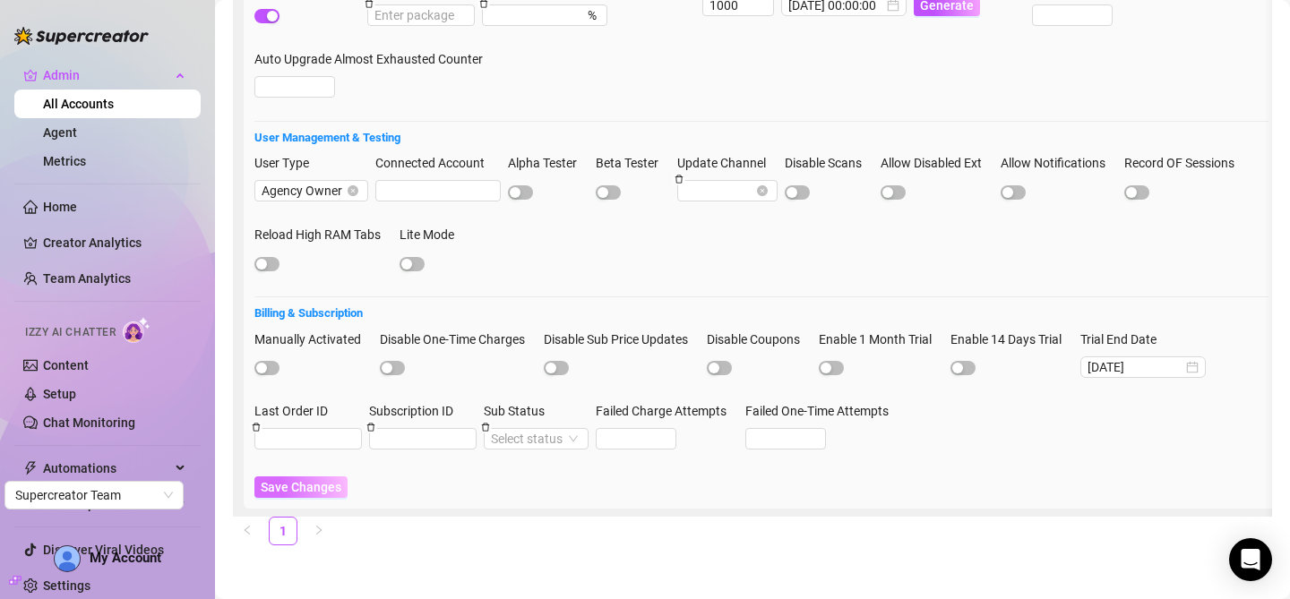
click at [331, 480] on span "Save Changes" at bounding box center [301, 487] width 81 height 14
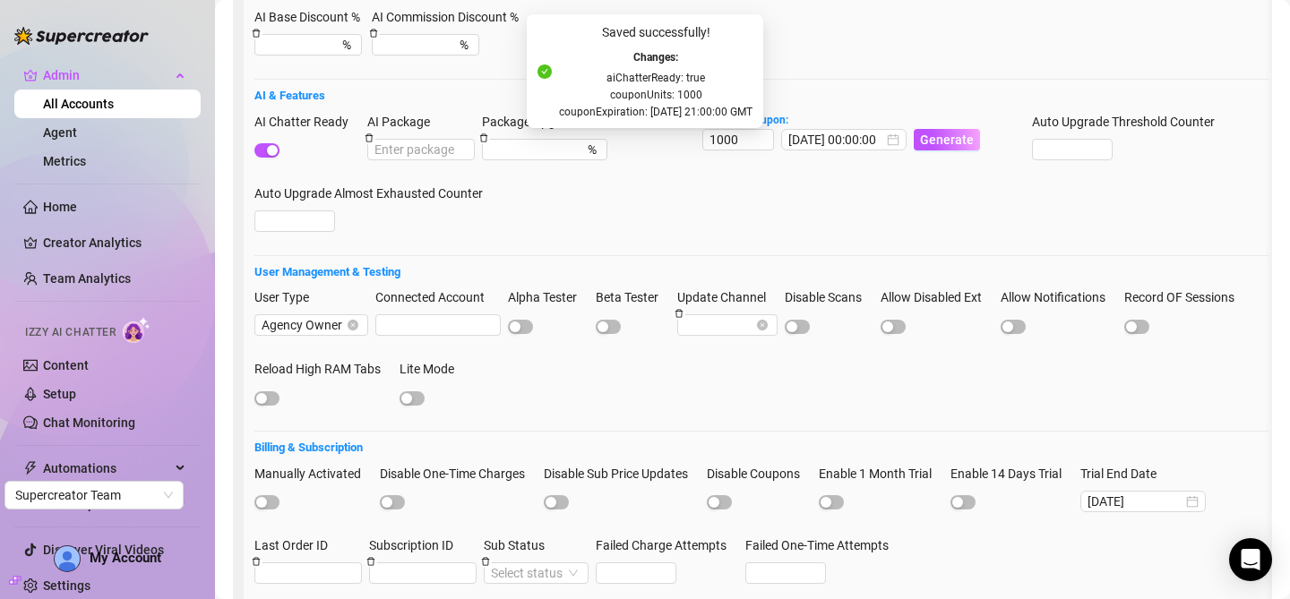
scroll to position [642, 0]
